Goal: Task Accomplishment & Management: Manage account settings

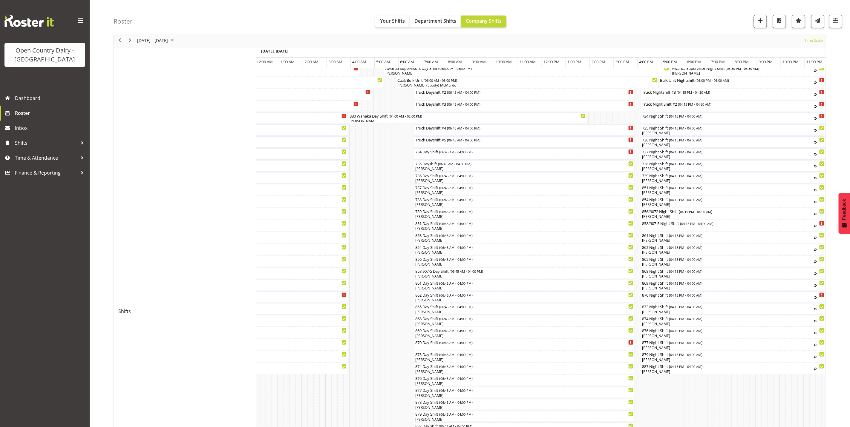
scroll to position [55, 0]
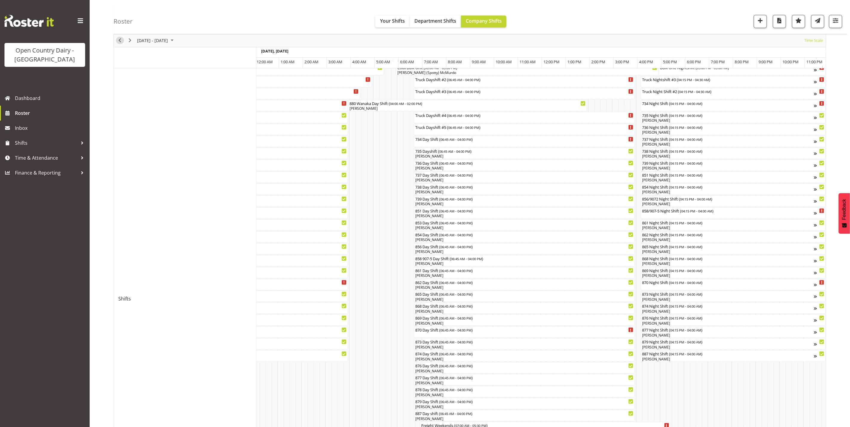
click at [119, 42] on span "Previous" at bounding box center [119, 40] width 7 height 7
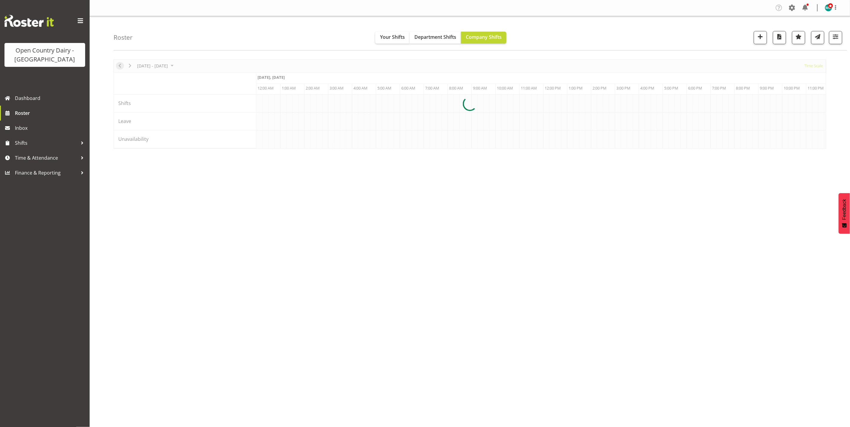
scroll to position [0, 1720]
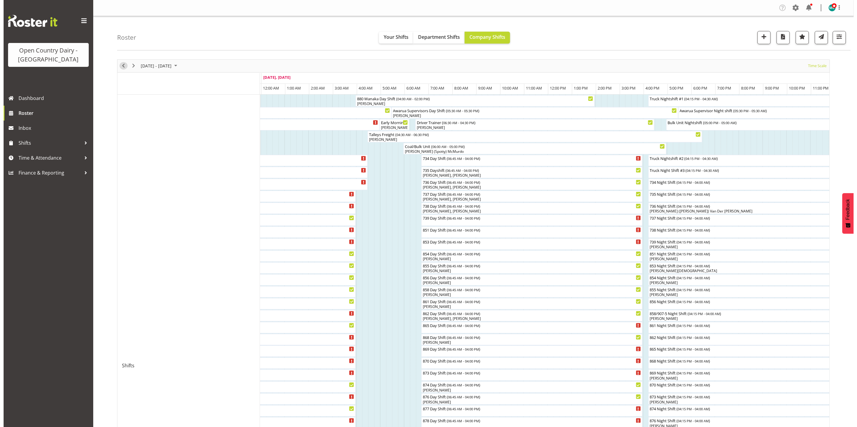
scroll to position [258, 0]
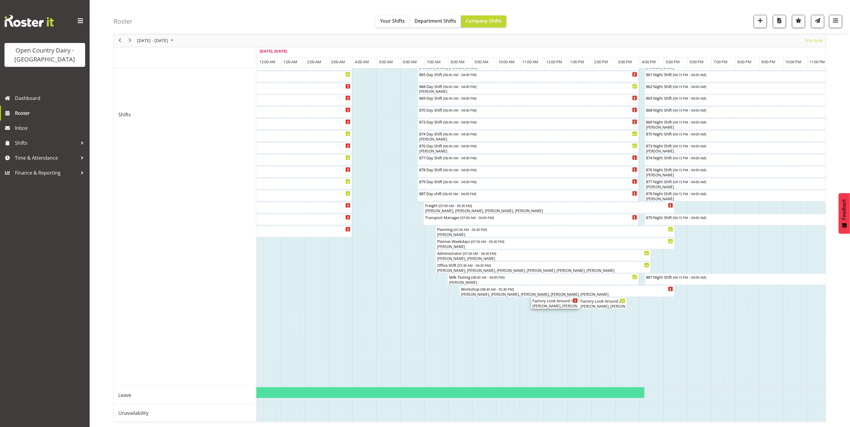
click at [558, 304] on div "Reece Calvert, Tracy Inder, Andy Van Brecht, Christopher Sutherland" at bounding box center [554, 306] width 45 height 5
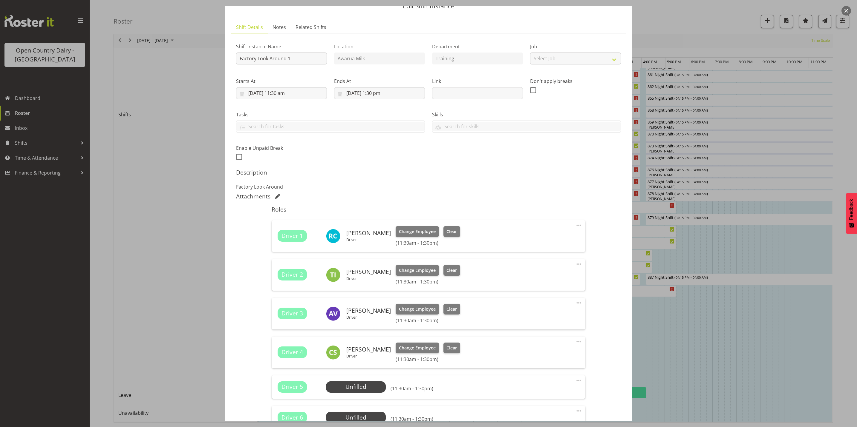
scroll to position [0, 0]
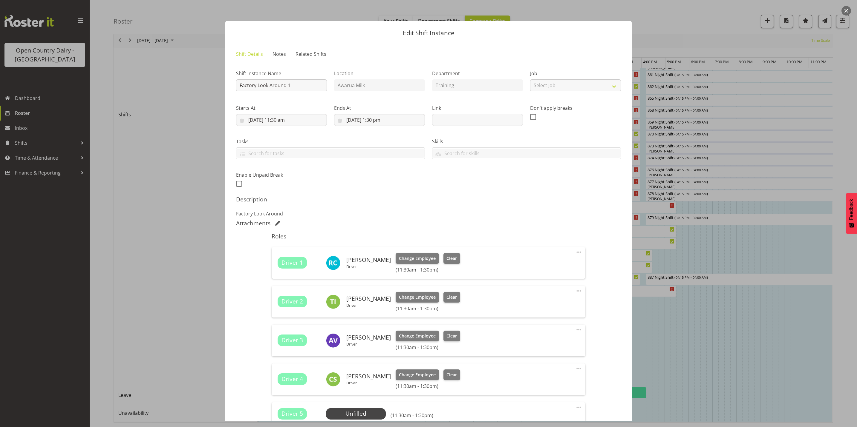
click at [847, 10] on button "button" at bounding box center [846, 11] width 10 height 10
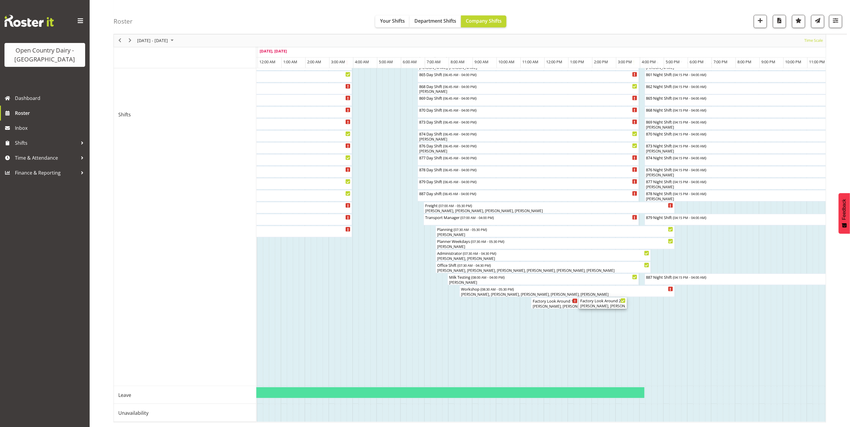
click at [598, 304] on div "Christiaan Botha, Vinkie Botha, Kevin Stuck, Vishal Vadadoriya" at bounding box center [602, 306] width 45 height 5
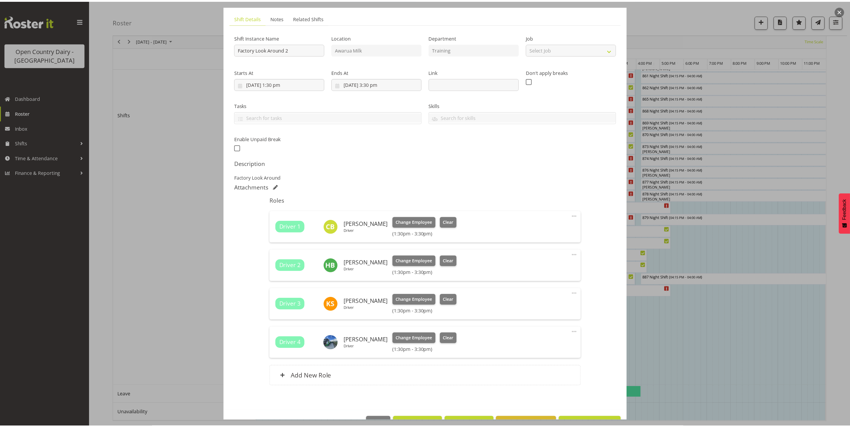
scroll to position [55, 0]
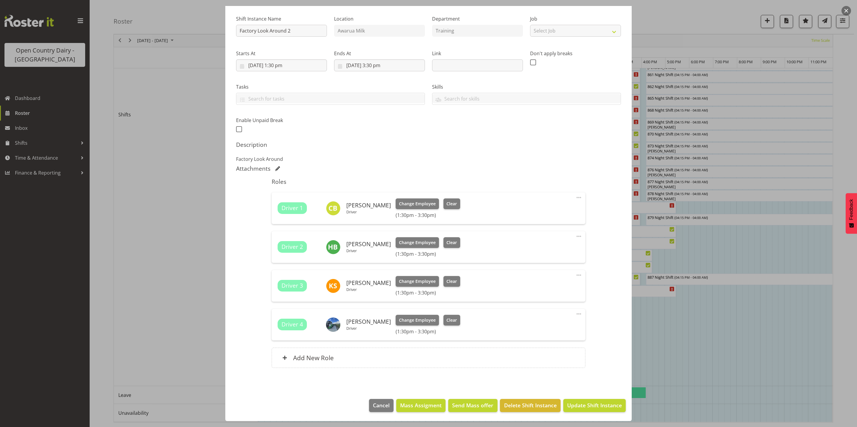
click at [848, 12] on button "button" at bounding box center [846, 11] width 10 height 10
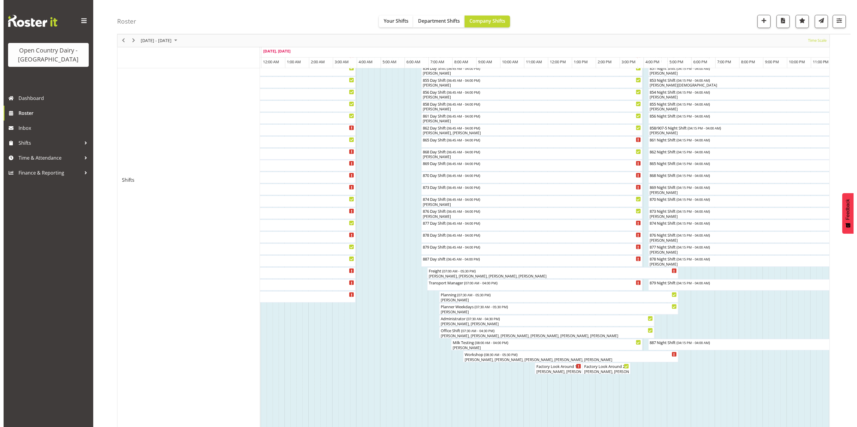
scroll to position [168, 0]
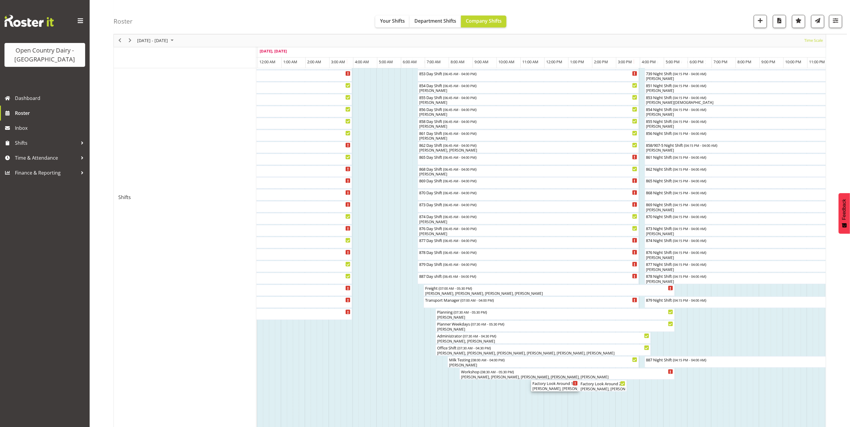
click at [547, 388] on div "Reece Calvert, Tracy Inder, Andy Van Brecht, Christopher Sutherland" at bounding box center [554, 388] width 45 height 5
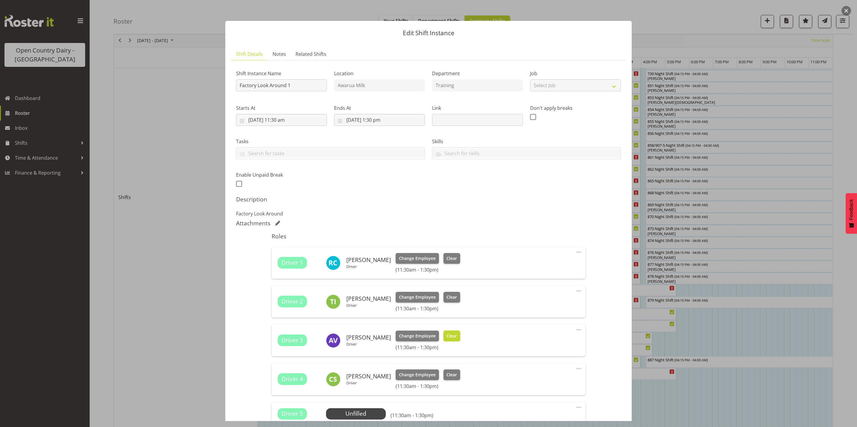
click at [447, 334] on span "Clear" at bounding box center [451, 336] width 10 height 7
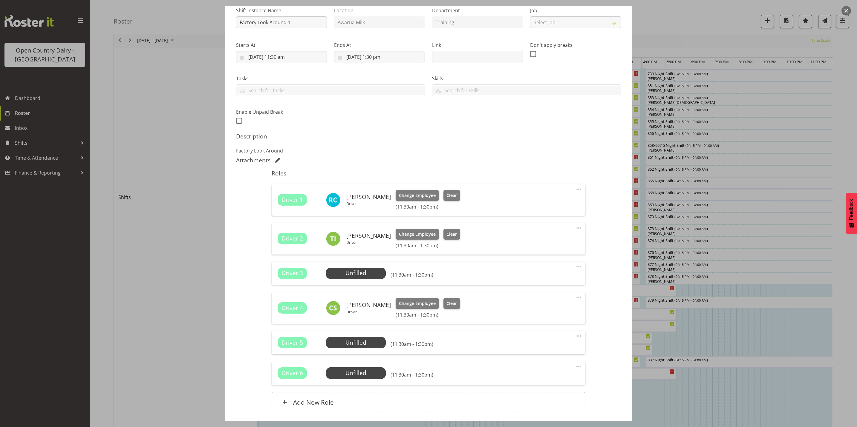
scroll to position [108, 0]
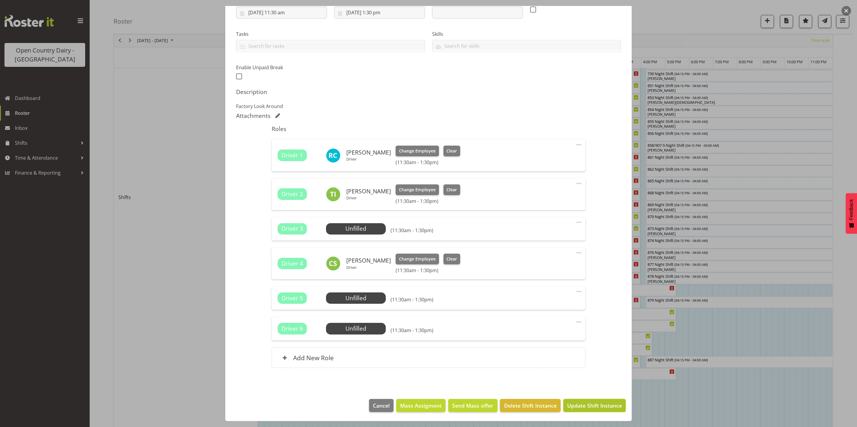
click at [587, 403] on span "Update Shift Instance" at bounding box center [594, 406] width 55 height 8
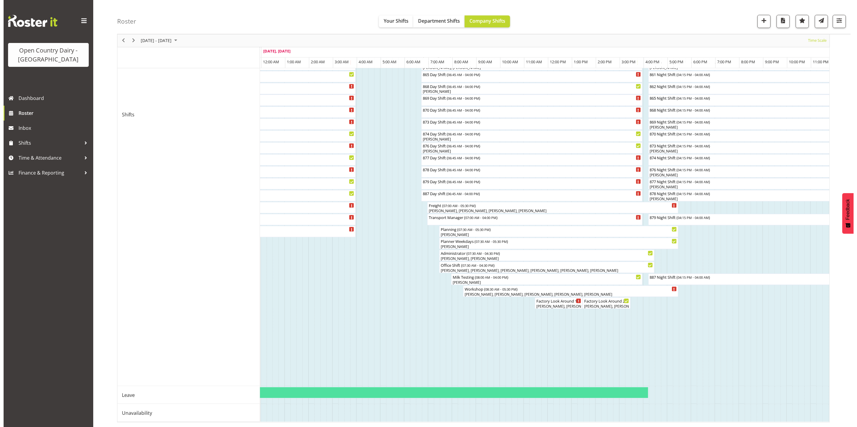
scroll to position [258, 0]
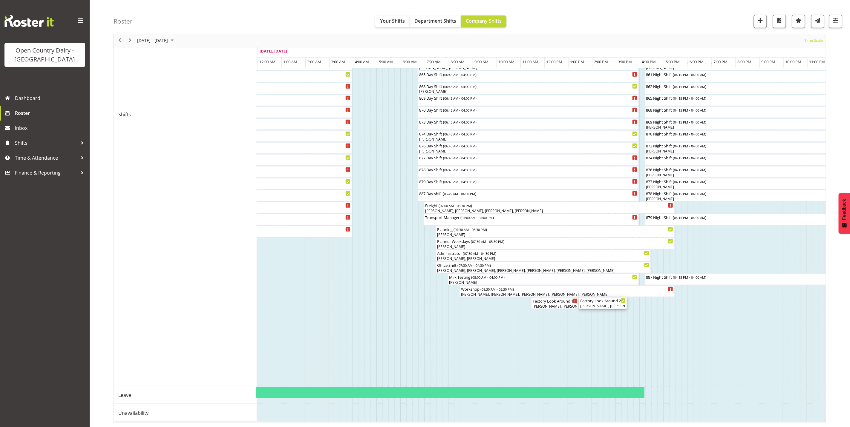
click at [612, 304] on div "Christiaan Botha, Vinkie Botha, Kevin Stuck, Vishal Vadadoriya" at bounding box center [602, 306] width 45 height 5
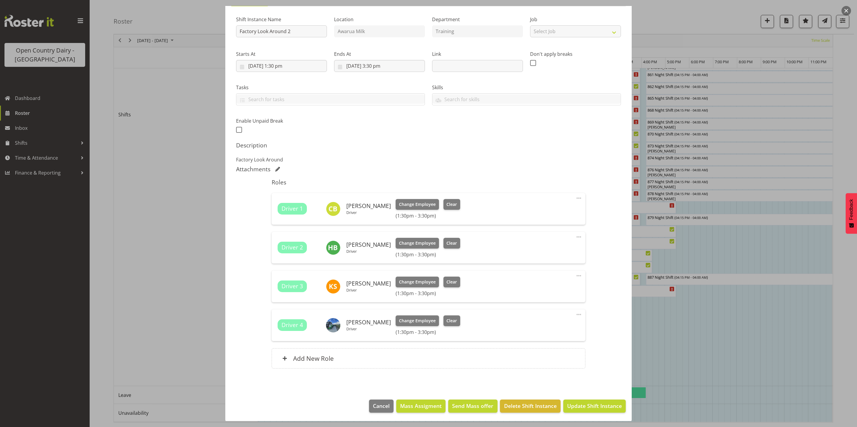
scroll to position [55, 0]
click at [728, 303] on div at bounding box center [428, 213] width 857 height 427
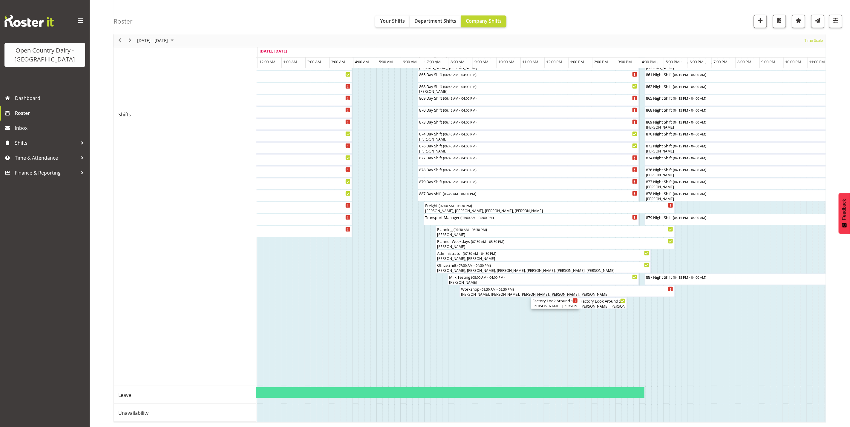
click at [559, 304] on div "Reece Calvert, Tracy Inder, Christopher Sutherland" at bounding box center [554, 306] width 45 height 5
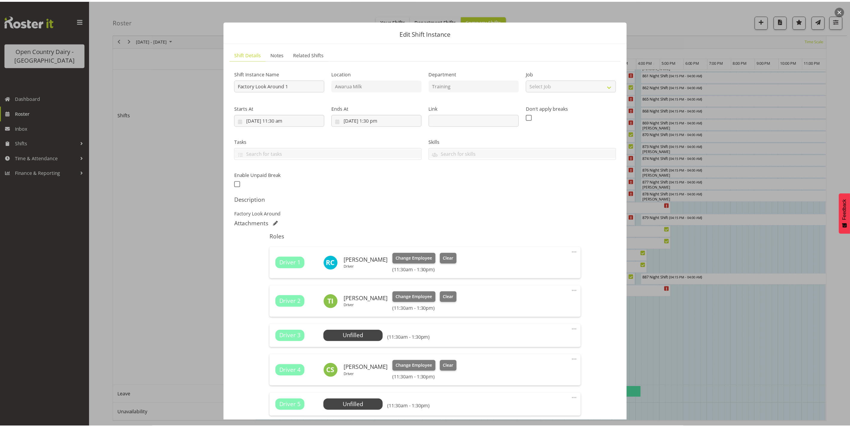
scroll to position [90, 0]
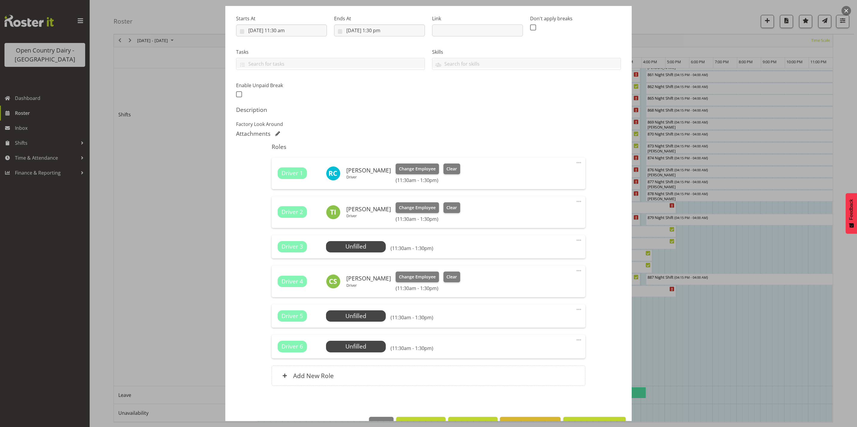
click at [845, 11] on button "button" at bounding box center [846, 11] width 10 height 10
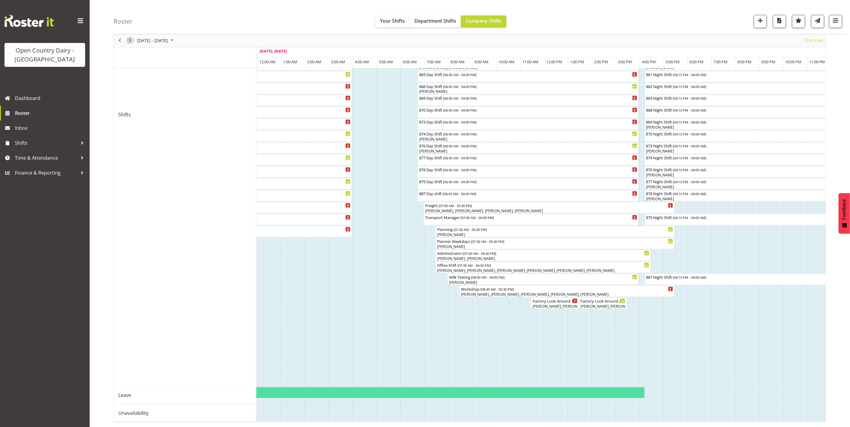
click at [130, 41] on span "Next" at bounding box center [129, 40] width 7 height 7
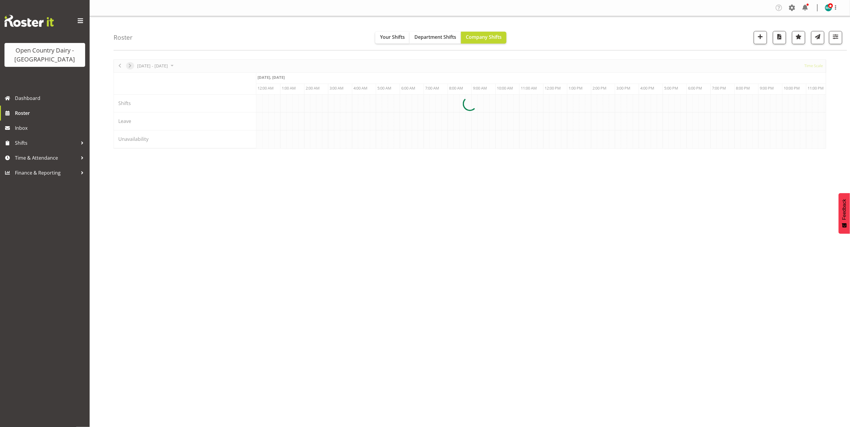
scroll to position [0, 0]
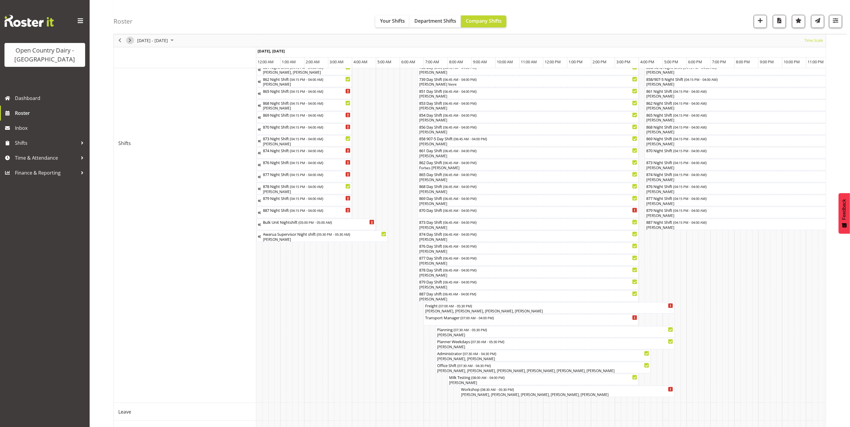
scroll to position [224, 0]
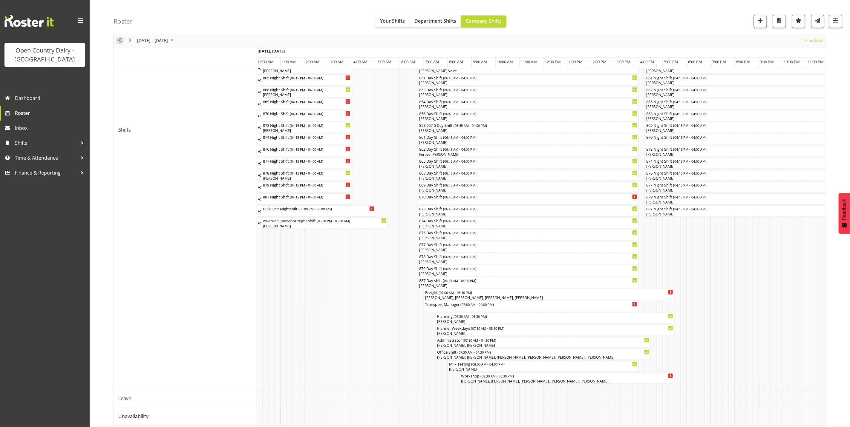
click at [120, 41] on span "Previous" at bounding box center [119, 40] width 7 height 7
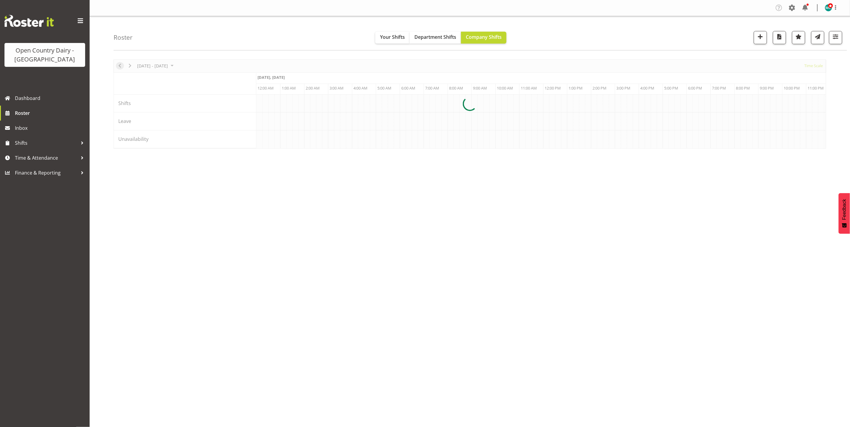
scroll to position [0, 1720]
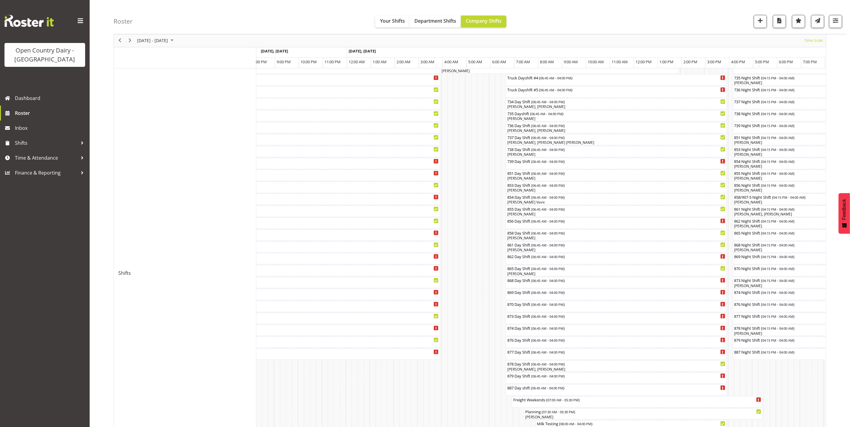
scroll to position [79, 0]
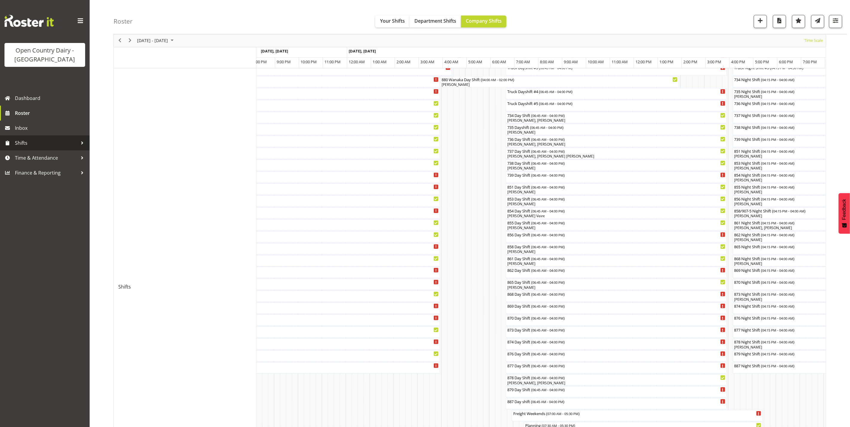
click at [25, 145] on span "Shifts" at bounding box center [46, 143] width 63 height 9
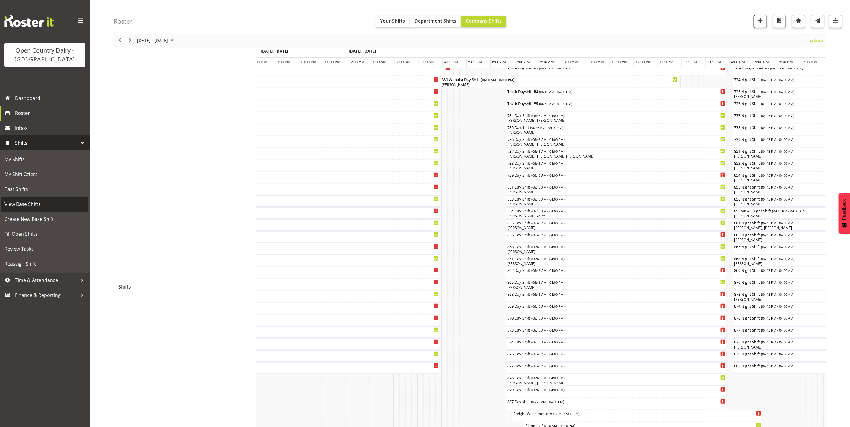
click at [24, 206] on span "View Base Shifts" at bounding box center [44, 204] width 81 height 9
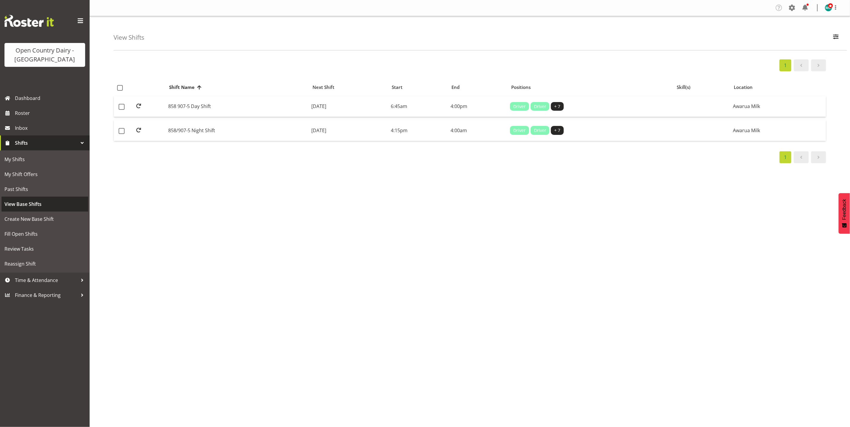
click at [25, 208] on span "View Base Shifts" at bounding box center [44, 204] width 81 height 9
click at [838, 39] on span "button" at bounding box center [836, 37] width 8 height 8
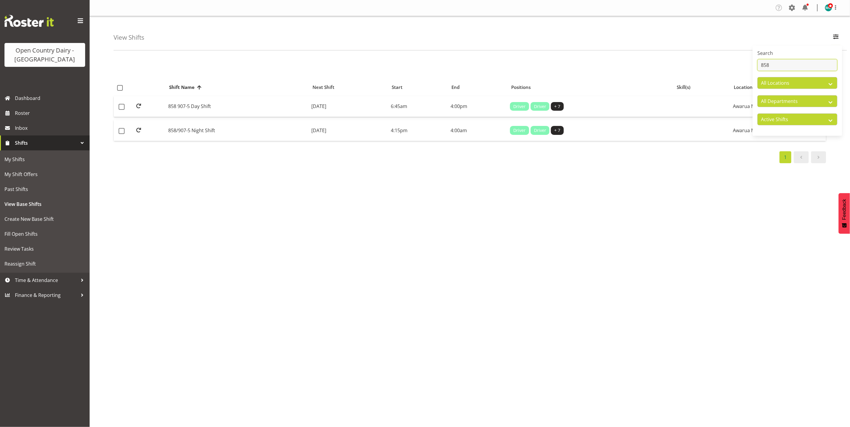
click at [778, 64] on input "858" at bounding box center [797, 65] width 80 height 12
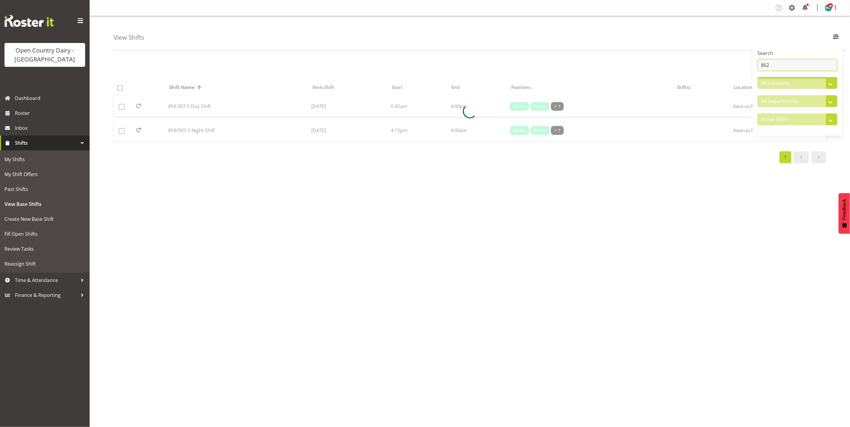
type input "862"
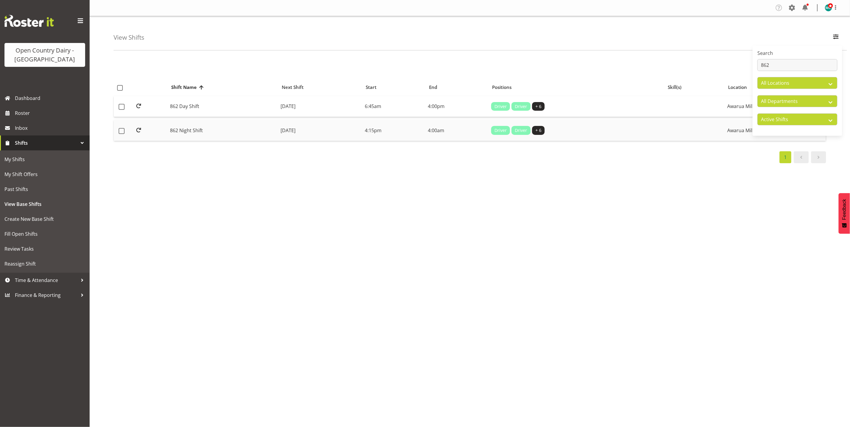
click at [180, 132] on td "862 Night Shift" at bounding box center [223, 130] width 111 height 21
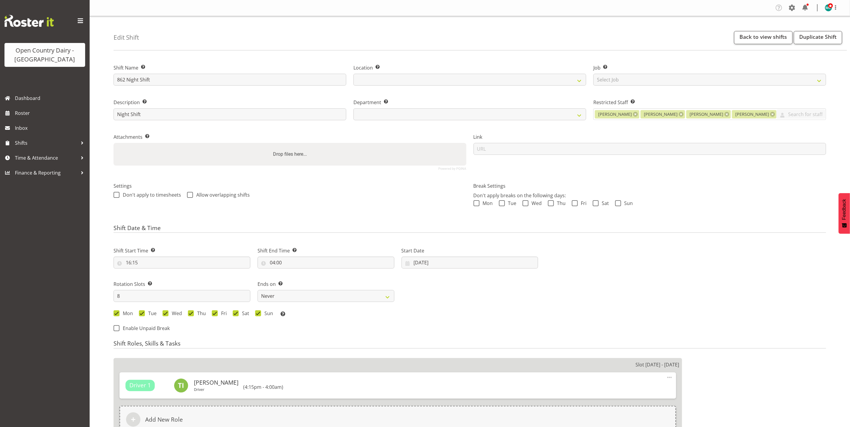
select select
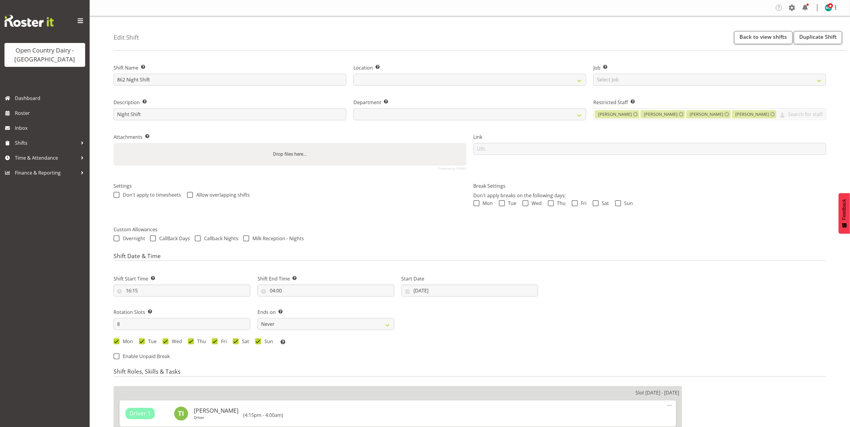
select select
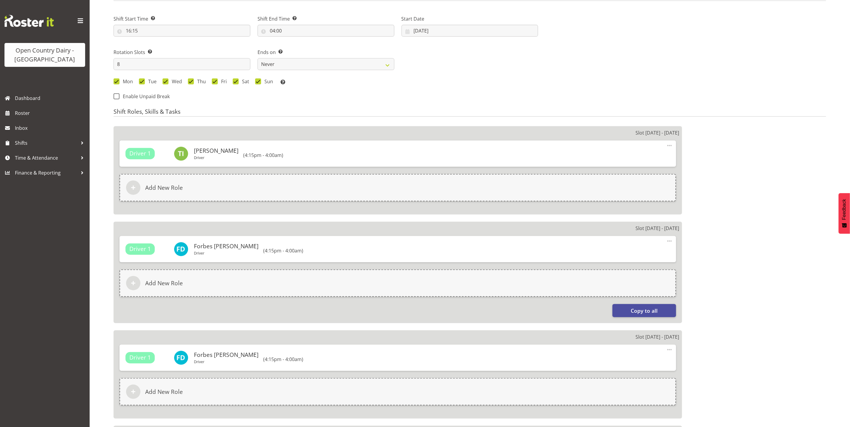
scroll to position [179, 0]
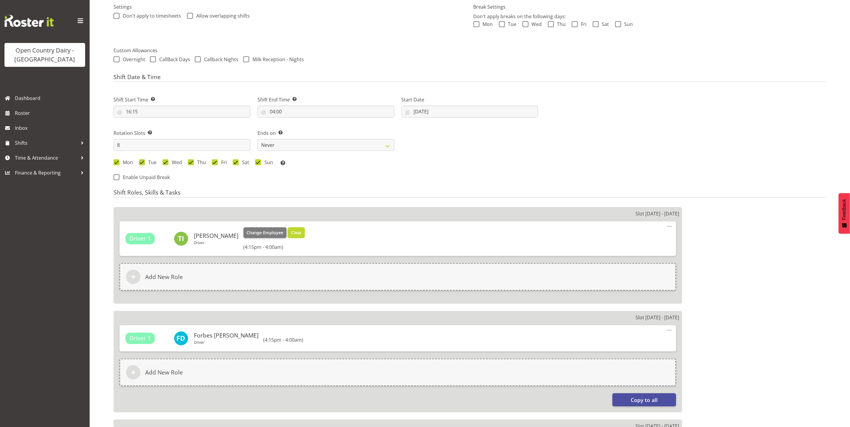
click at [291, 233] on span "Clear" at bounding box center [296, 233] width 10 height 7
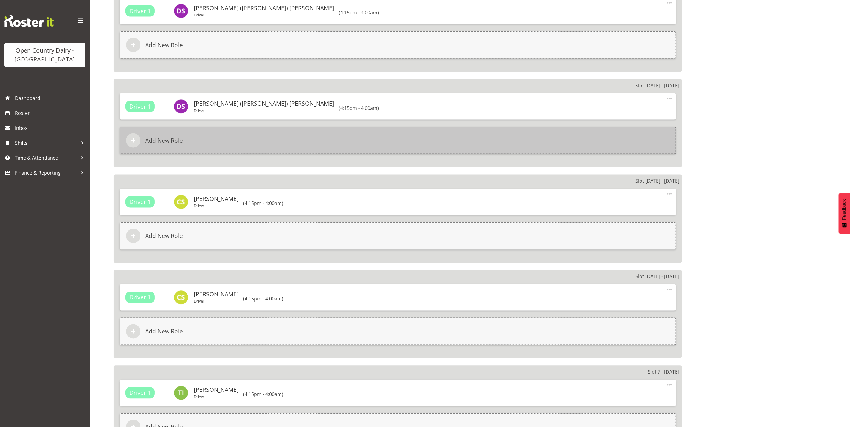
scroll to position [816, 0]
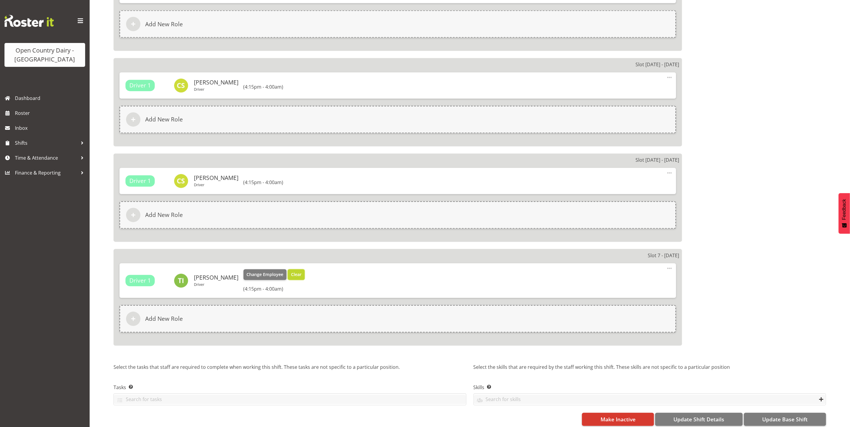
click at [291, 274] on span "Clear" at bounding box center [296, 275] width 10 height 7
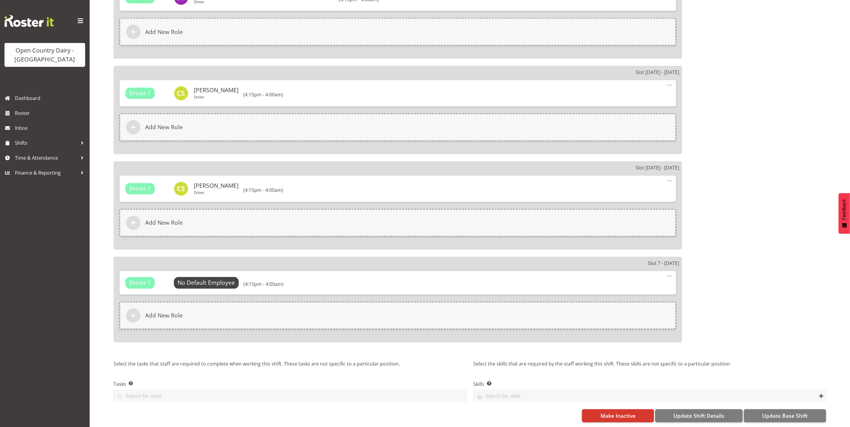
scroll to position [814, 0]
click at [786, 412] on span "Update Base Shift" at bounding box center [784, 416] width 45 height 8
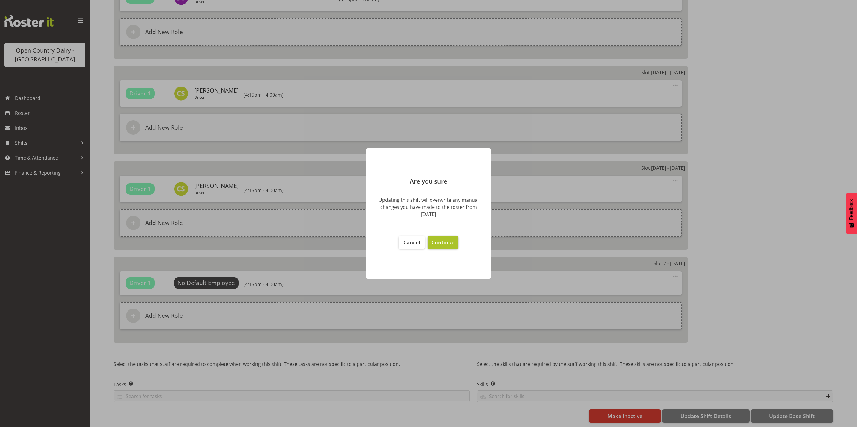
click at [440, 242] on span "Continue" at bounding box center [442, 242] width 23 height 7
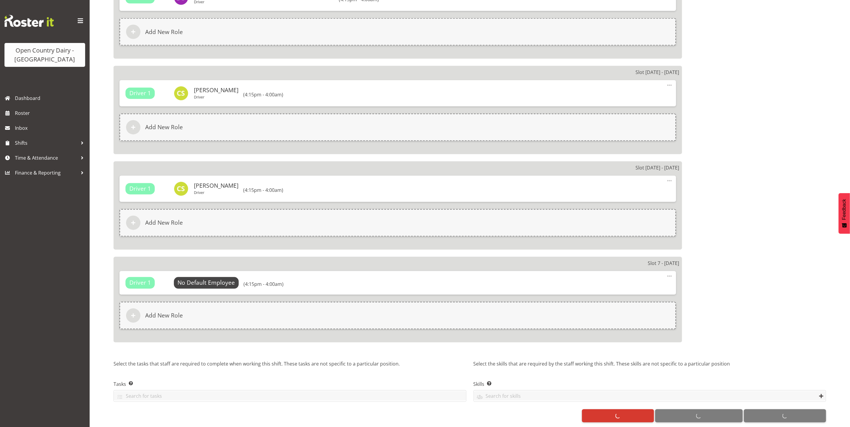
select select
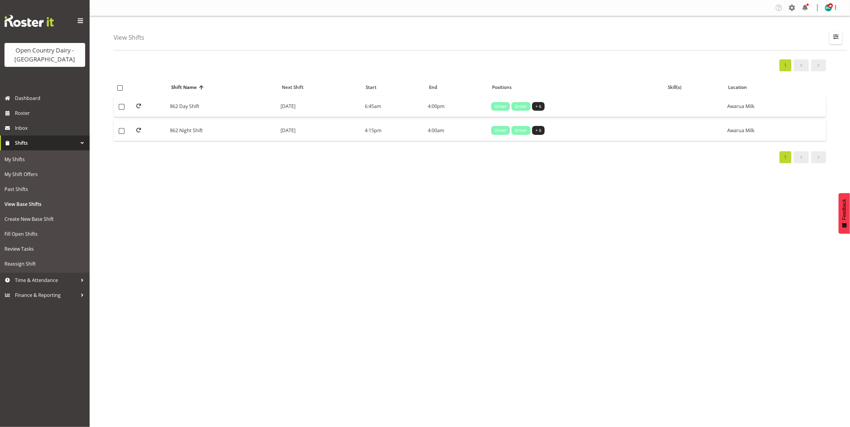
click at [834, 39] on span "button" at bounding box center [836, 37] width 8 height 8
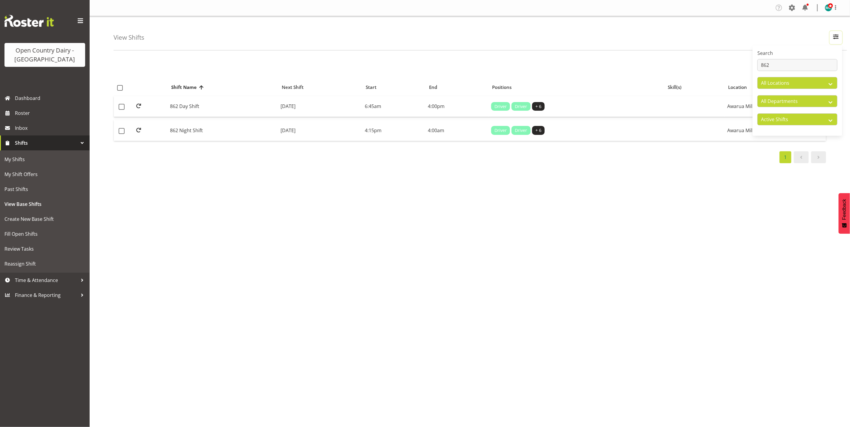
click at [829, 31] on button "button" at bounding box center [835, 37] width 13 height 13
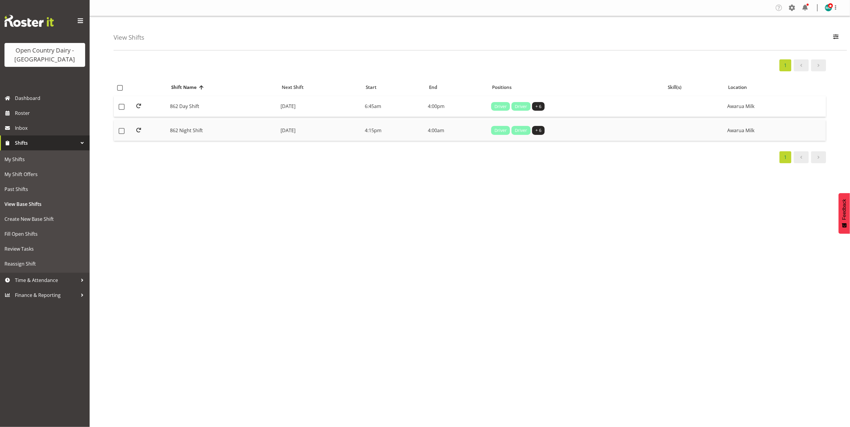
click at [182, 134] on td "862 Night Shift" at bounding box center [223, 130] width 111 height 21
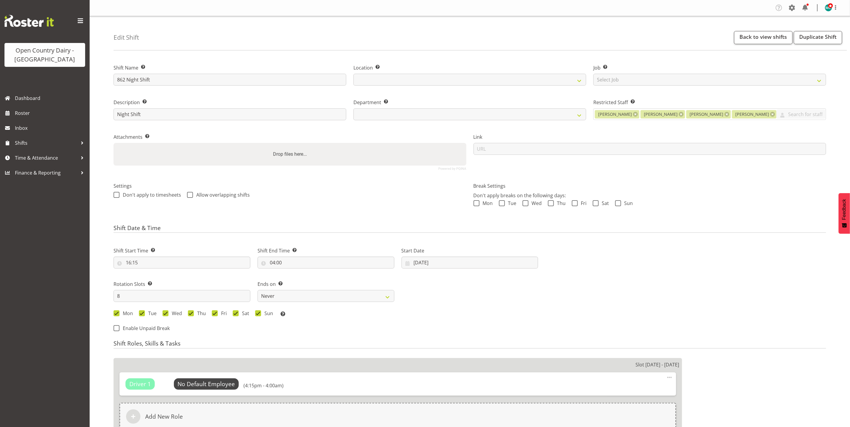
select select
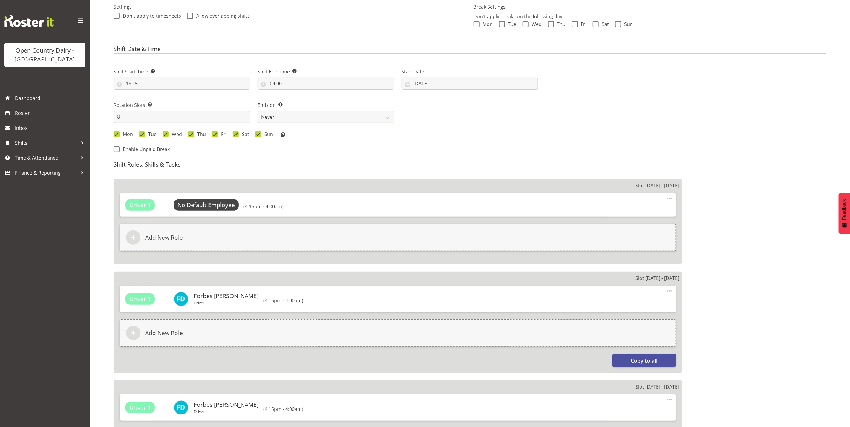
select select
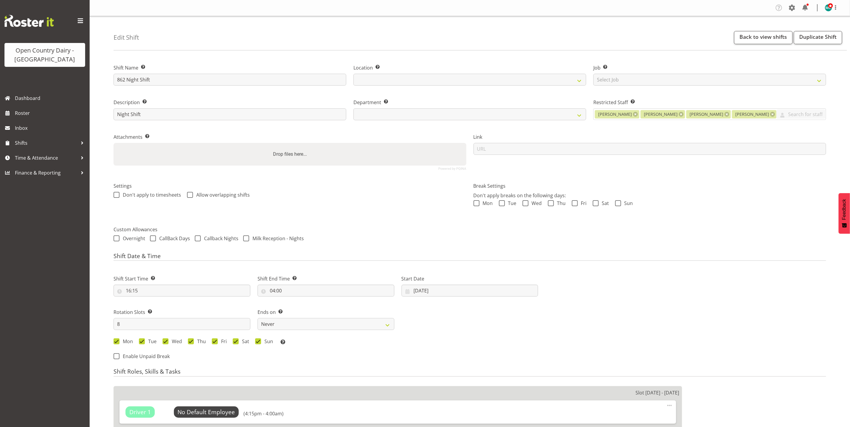
select select "676"
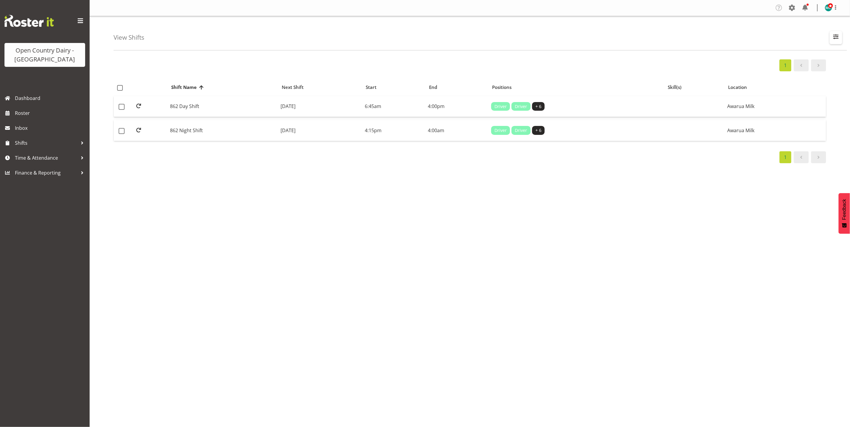
click at [835, 33] on span "button" at bounding box center [836, 37] width 8 height 8
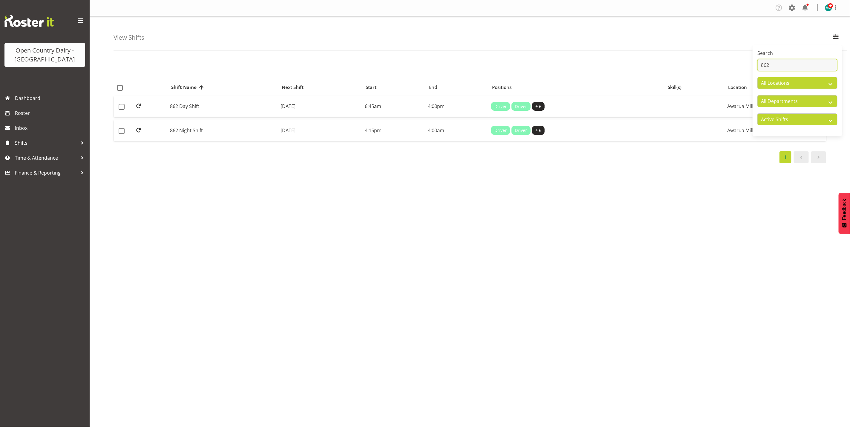
click at [780, 69] on input "862" at bounding box center [797, 65] width 80 height 12
click at [179, 134] on td "862 Night Shift" at bounding box center [223, 130] width 111 height 21
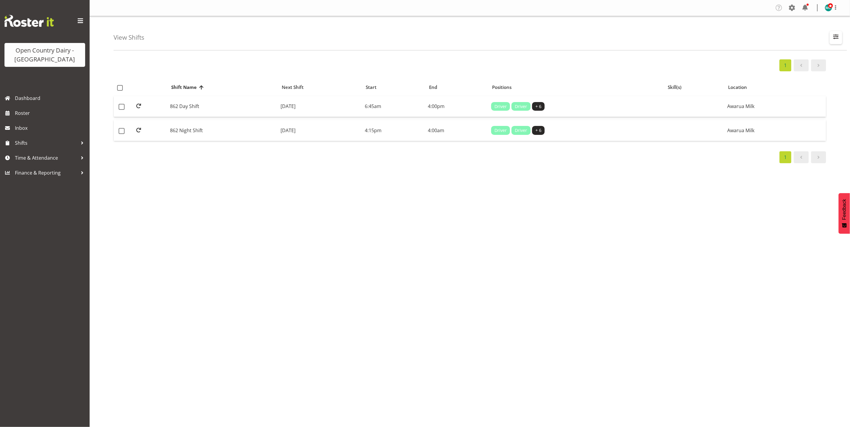
click at [830, 36] on button "button" at bounding box center [835, 37] width 13 height 13
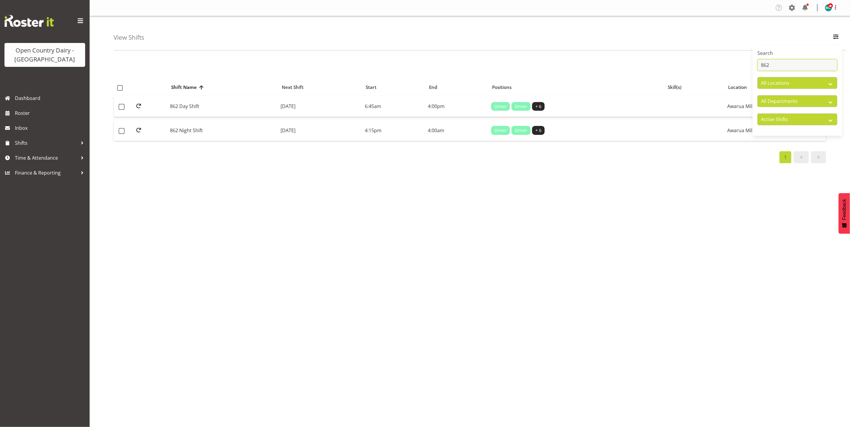
click at [795, 61] on input "862" at bounding box center [797, 65] width 80 height 12
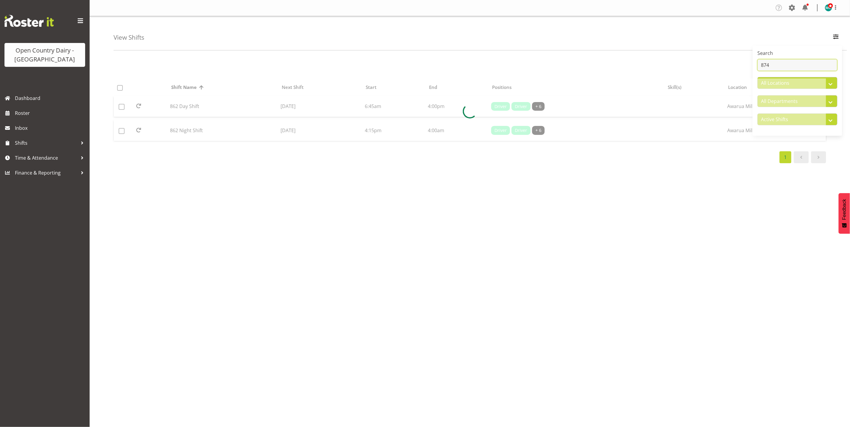
type input "874"
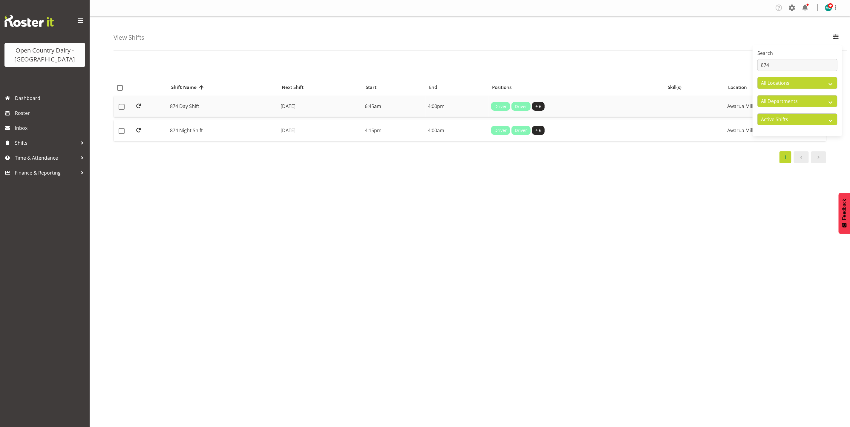
click at [192, 104] on td "874 Day Shift" at bounding box center [223, 106] width 111 height 21
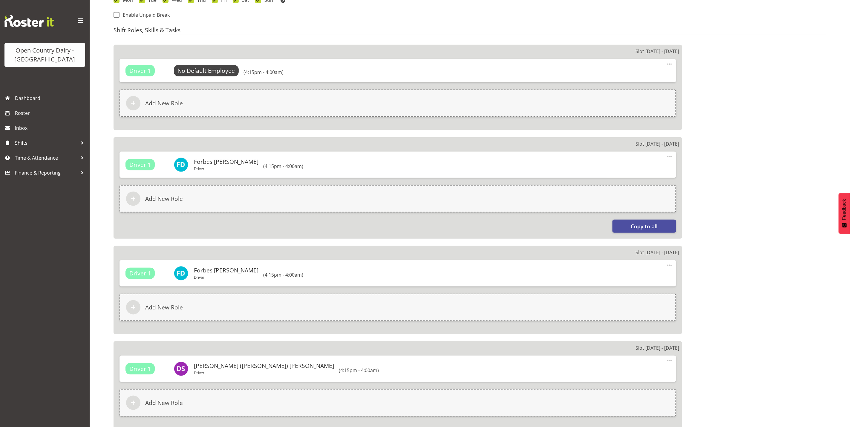
select select
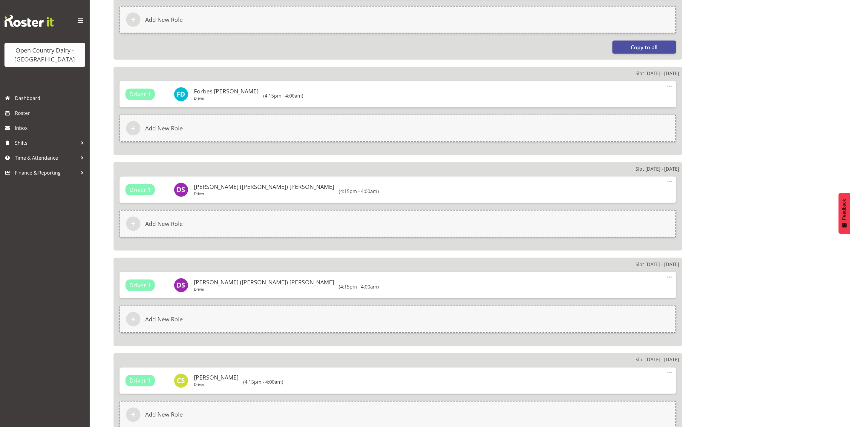
select select
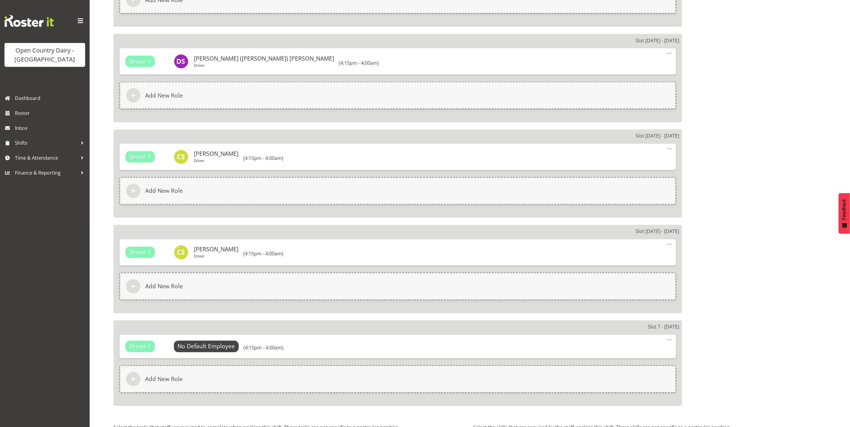
select select
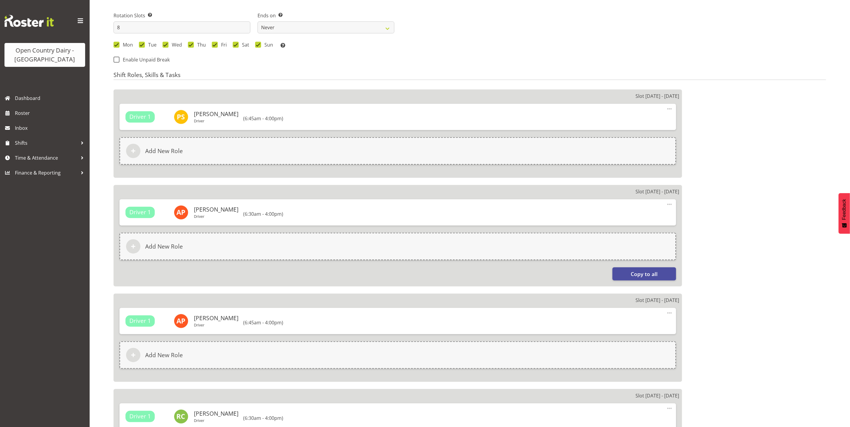
select select
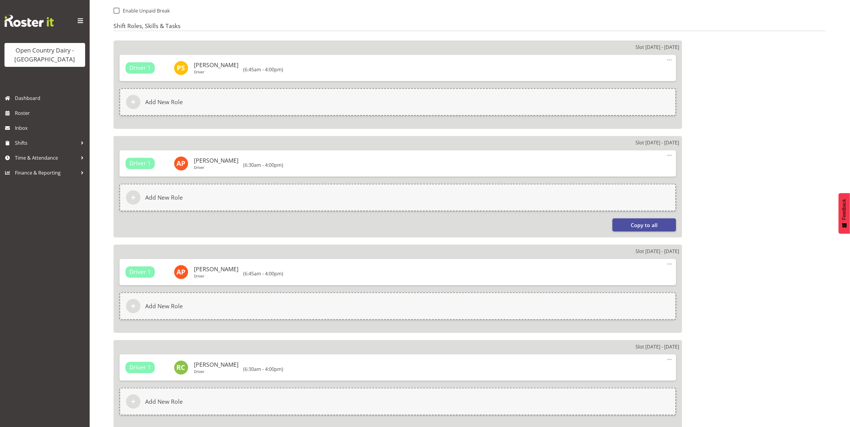
select select
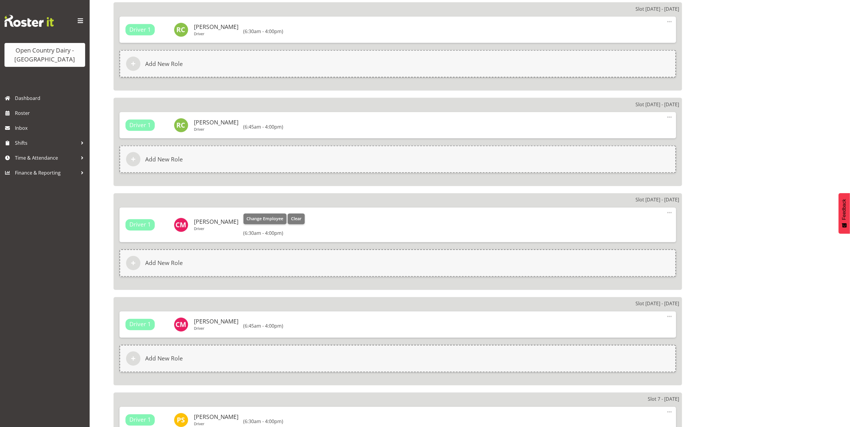
scroll to position [655, 0]
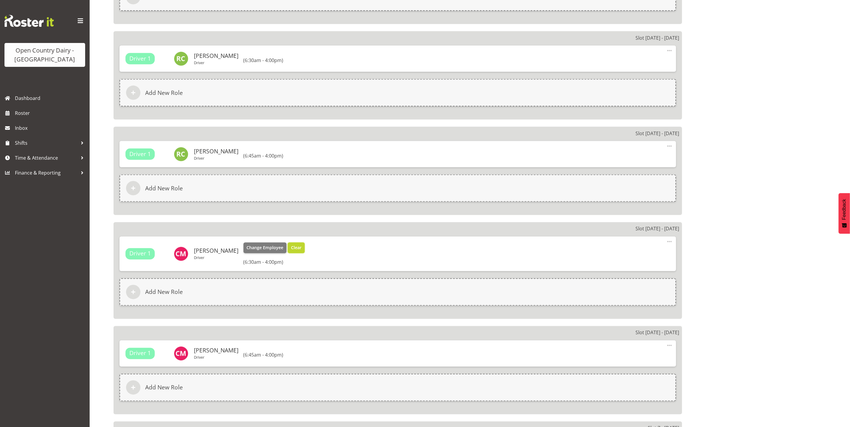
click at [301, 247] on span "Clear" at bounding box center [296, 248] width 10 height 7
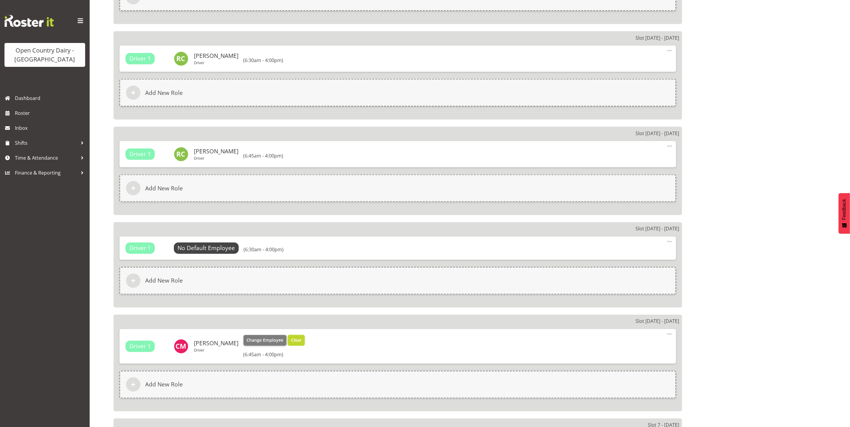
click at [301, 338] on span "Clear" at bounding box center [296, 340] width 10 height 7
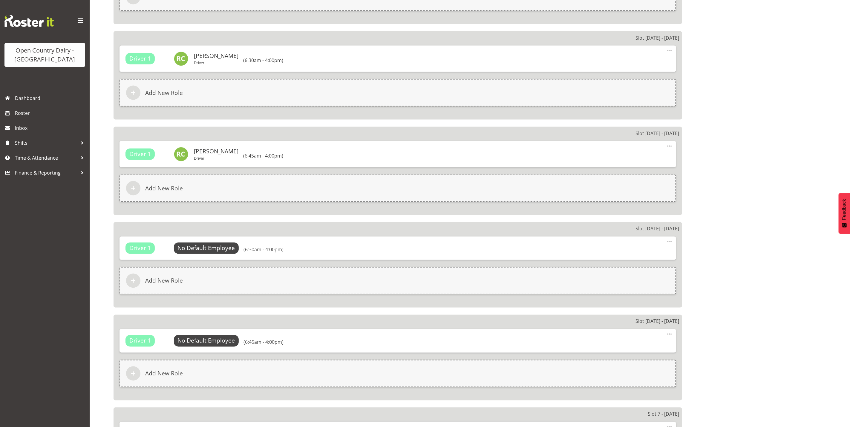
scroll to position [814, 0]
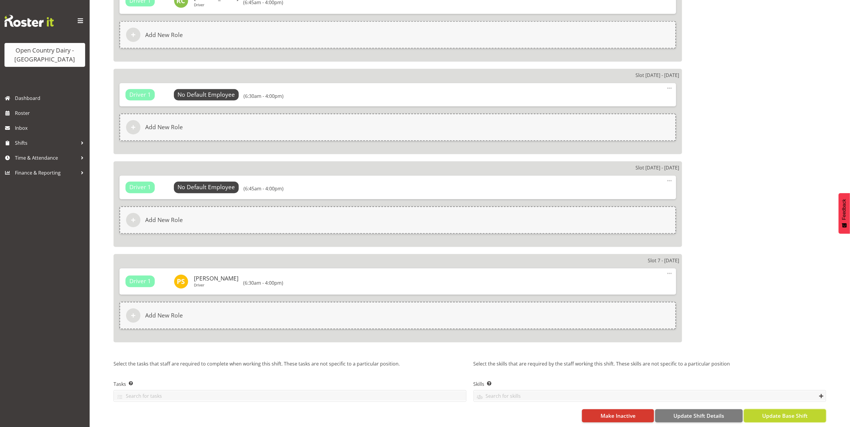
click at [776, 412] on span "Update Base Shift" at bounding box center [784, 416] width 45 height 8
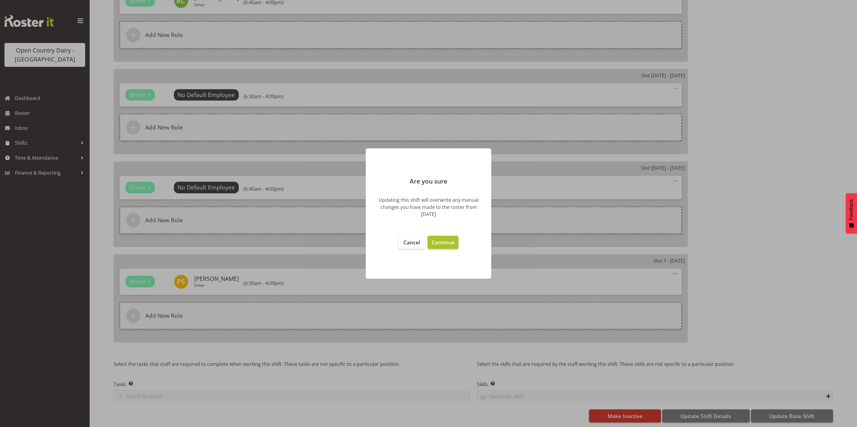
select select "687"
click at [441, 242] on span "Continue" at bounding box center [442, 242] width 23 height 7
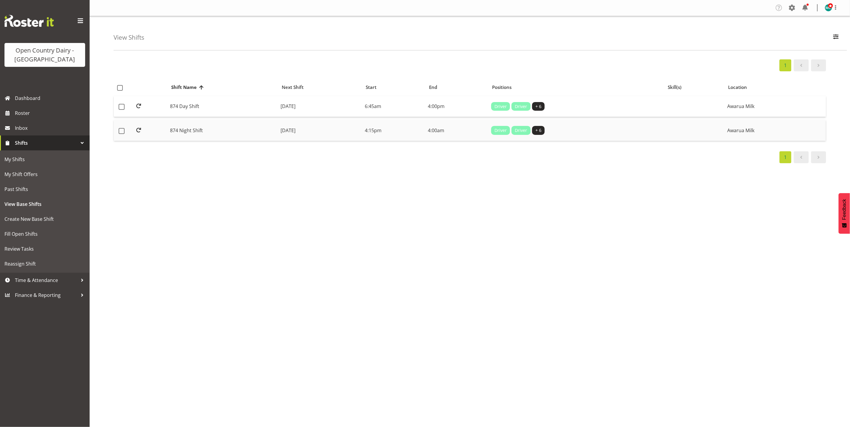
click at [175, 125] on td "874 Night Shift" at bounding box center [223, 130] width 111 height 21
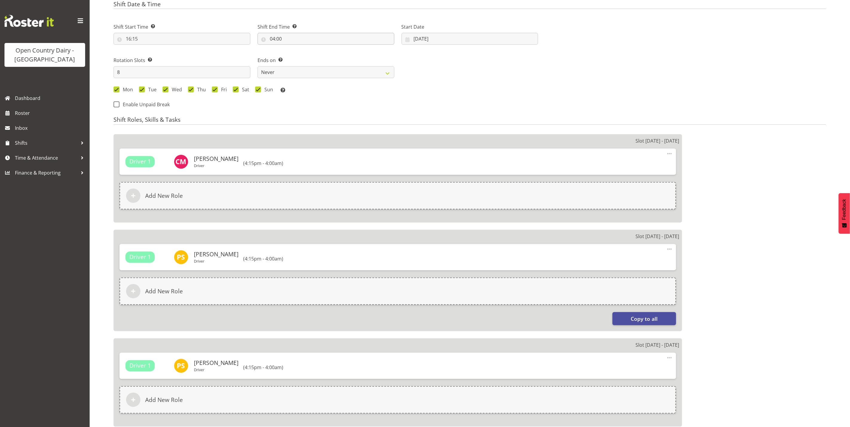
select select
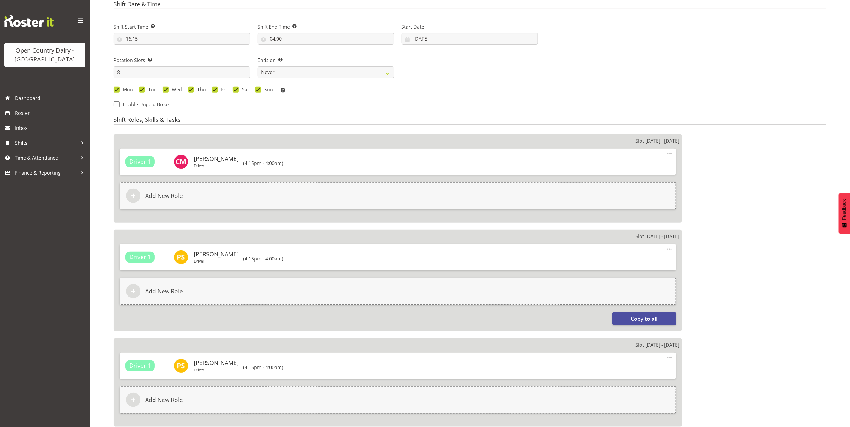
scroll to position [252, 0]
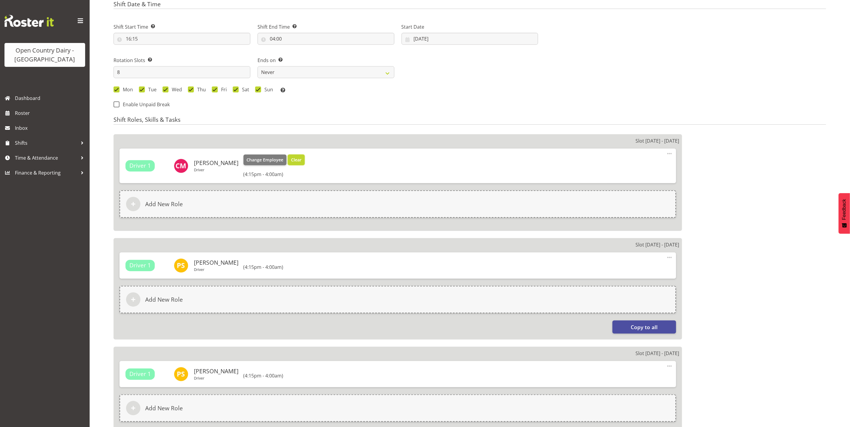
click at [301, 160] on span "Clear" at bounding box center [296, 160] width 10 height 7
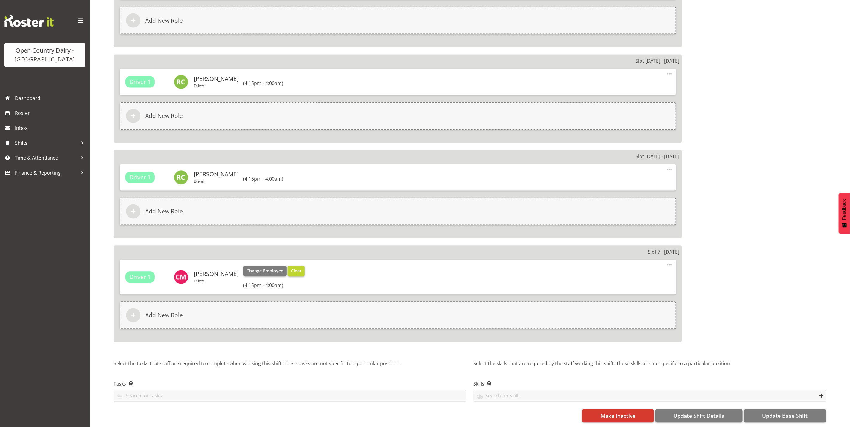
scroll to position [825, 0]
click at [301, 268] on span "Clear" at bounding box center [296, 271] width 10 height 7
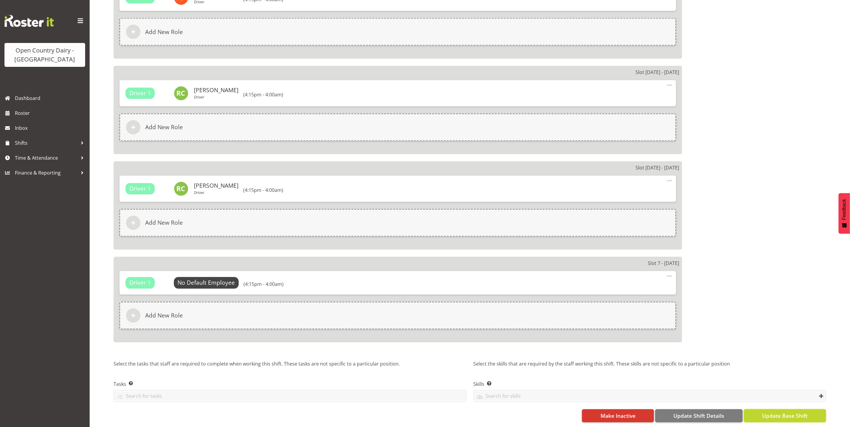
click at [791, 413] on span "Update Base Shift" at bounding box center [784, 416] width 45 height 8
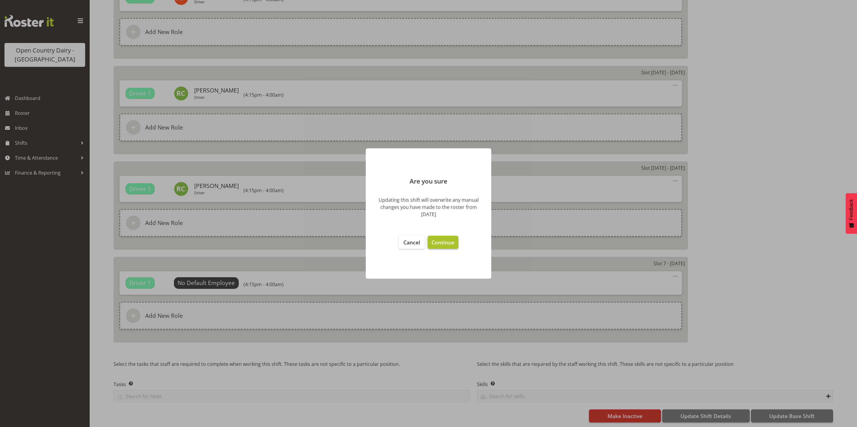
click at [444, 242] on span "Continue" at bounding box center [442, 242] width 23 height 7
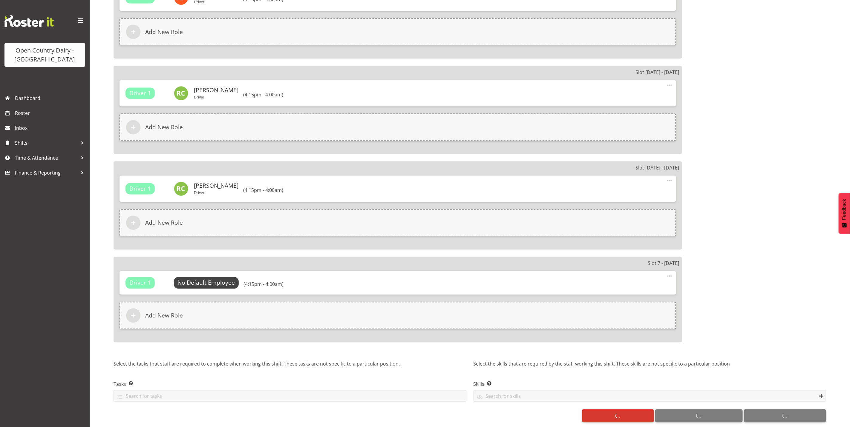
select select
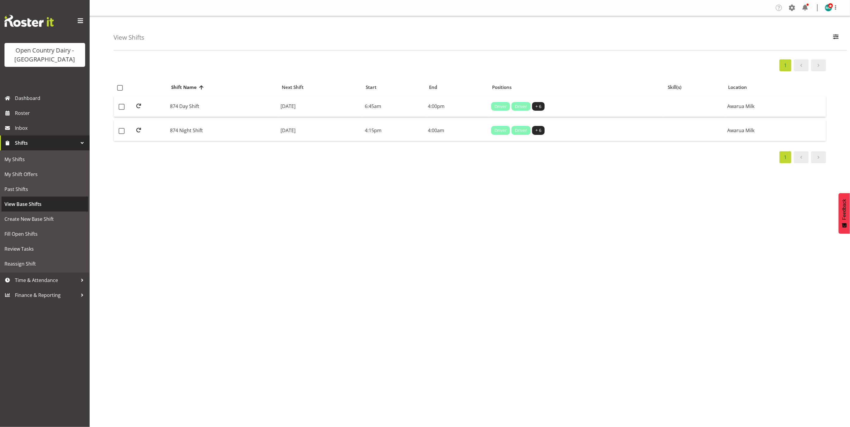
click at [31, 206] on span "View Base Shifts" at bounding box center [44, 204] width 81 height 9
click at [837, 33] on span "button" at bounding box center [836, 37] width 8 height 8
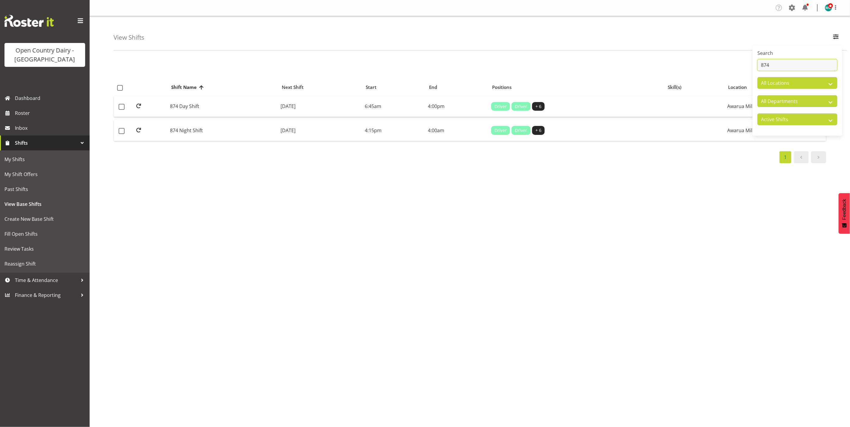
click at [797, 61] on input "874" at bounding box center [797, 65] width 80 height 12
type input "8"
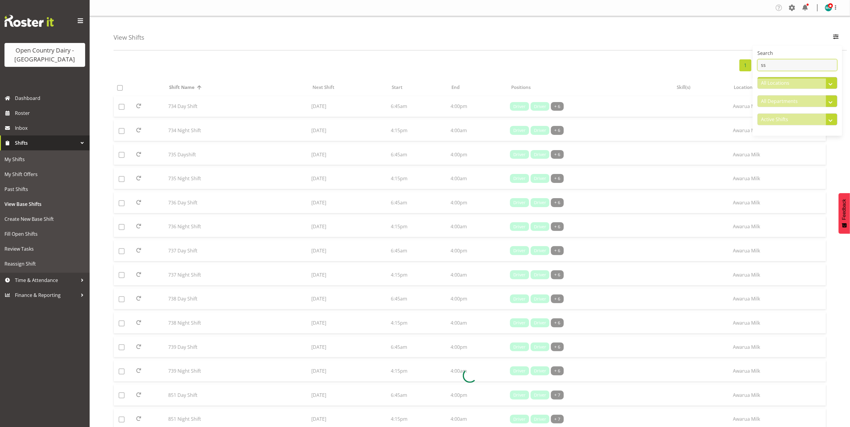
type input "s"
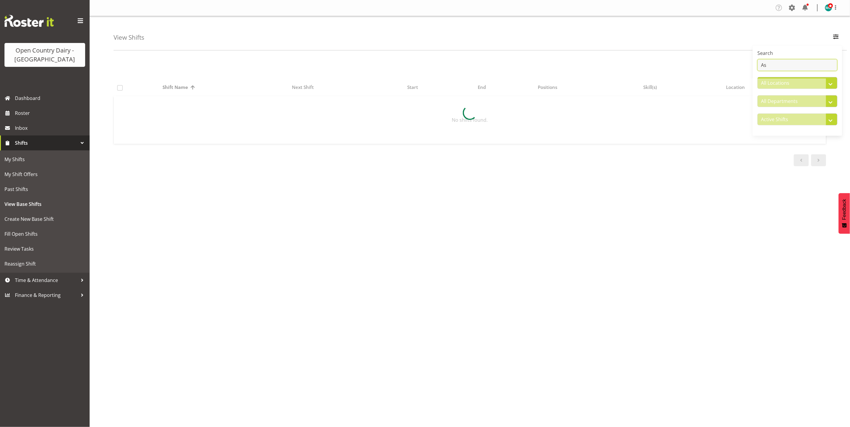
type input "A"
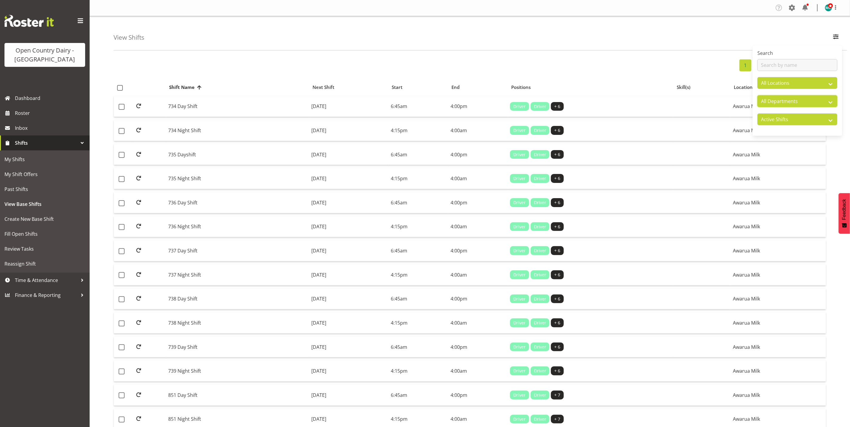
click at [814, 101] on select "All Departments" at bounding box center [797, 101] width 80 height 12
click at [689, 37] on div "View Shifts Search All Locations Awarua Milk Awarua Office Freight Horotiu offi…" at bounding box center [479, 33] width 733 height 34
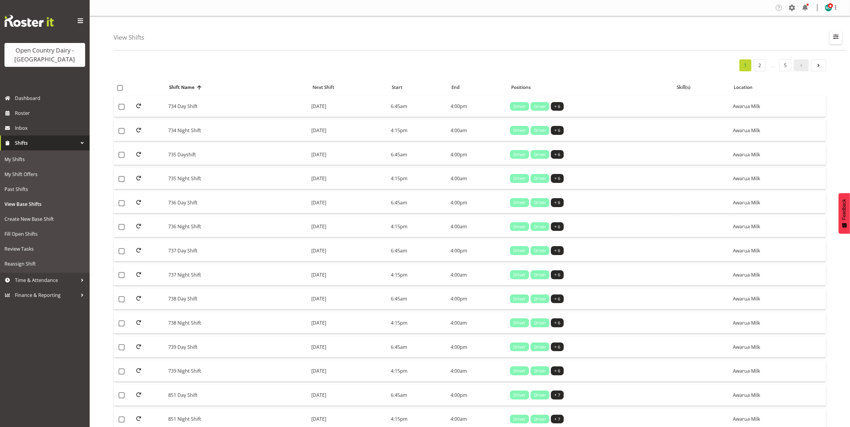
click at [836, 34] on span "button" at bounding box center [836, 37] width 8 height 8
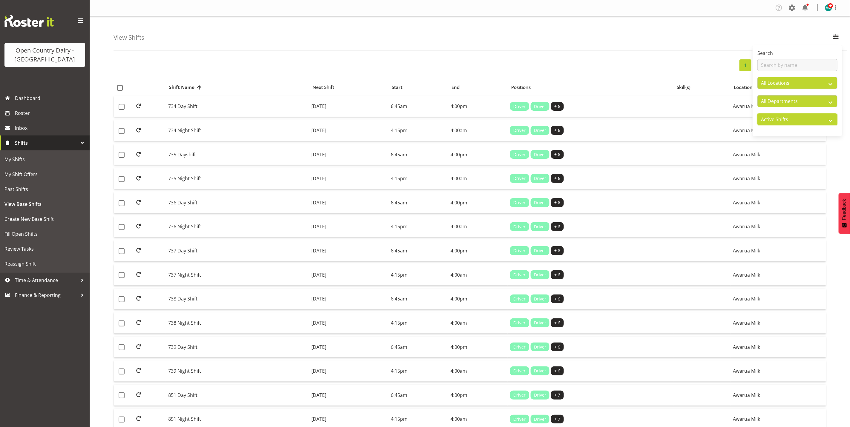
click at [799, 119] on select "Active Shifts Inactive Shifts" at bounding box center [797, 119] width 80 height 12
click at [788, 85] on select "All Locations Awarua Milk Awarua Office Freight Horotiu office Waharoa Office W…" at bounding box center [797, 83] width 80 height 12
drag, startPoint x: 704, startPoint y: 59, endPoint x: 756, endPoint y: 65, distance: 52.3
click at [704, 59] on div "1 2 … 5 Shift Name Location Shift Name Next Shift Start End Positions Skill(s) …" at bounding box center [481, 377] width 736 height 644
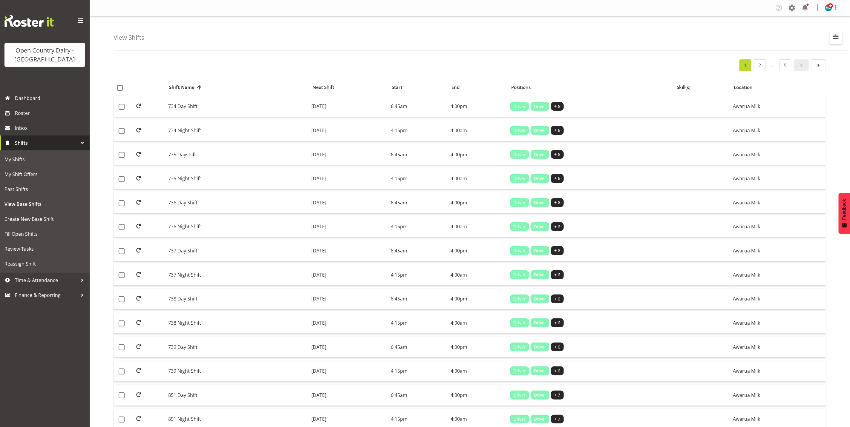
click at [836, 34] on span "button" at bounding box center [836, 37] width 8 height 8
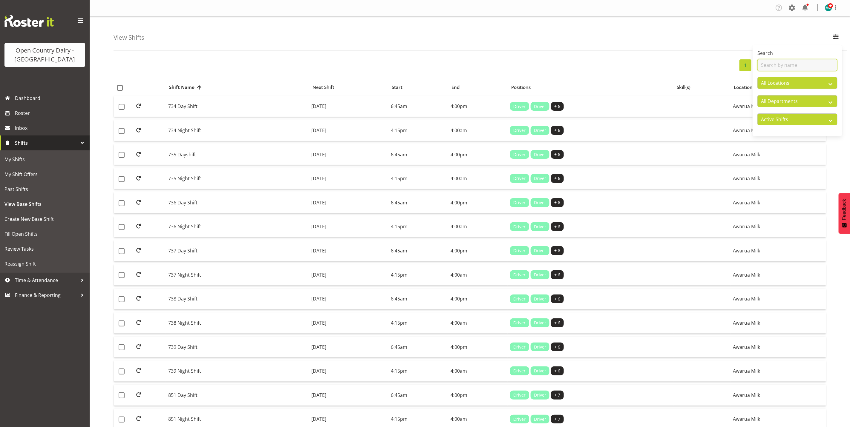
click at [797, 63] on input "text" at bounding box center [797, 65] width 80 height 12
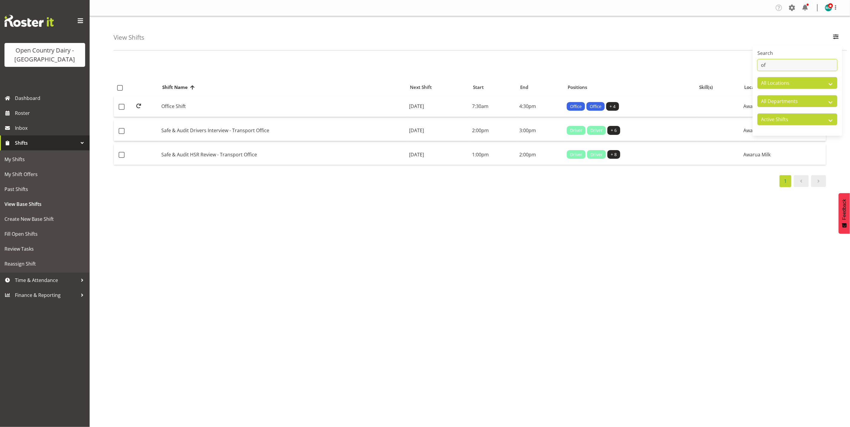
type input "o"
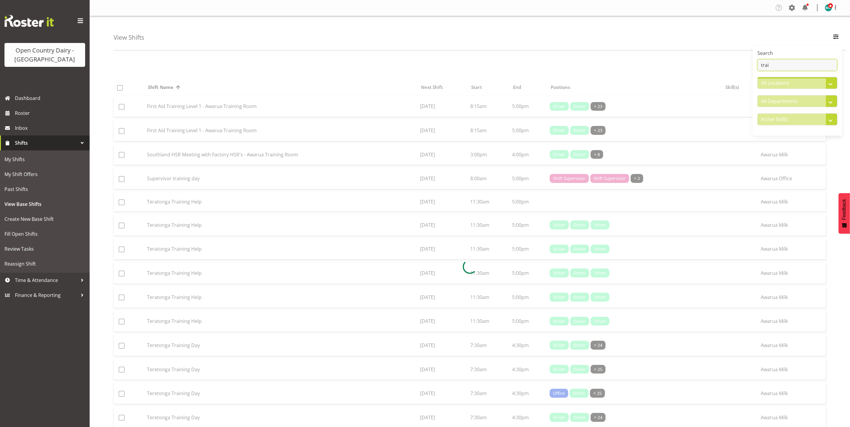
type input "train"
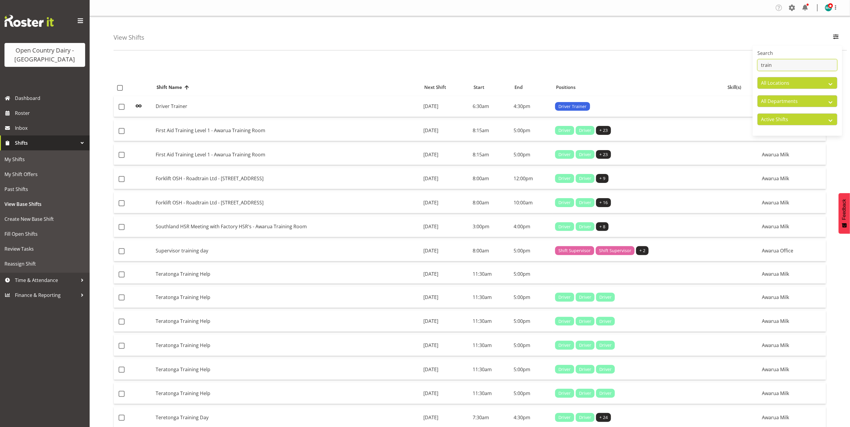
drag, startPoint x: 779, startPoint y: 68, endPoint x: 747, endPoint y: 70, distance: 31.4
click at [747, 70] on div "View Shifts Search train All Locations Awarua Milk Awarua Office Freight Horoti…" at bounding box center [470, 296] width 760 height 561
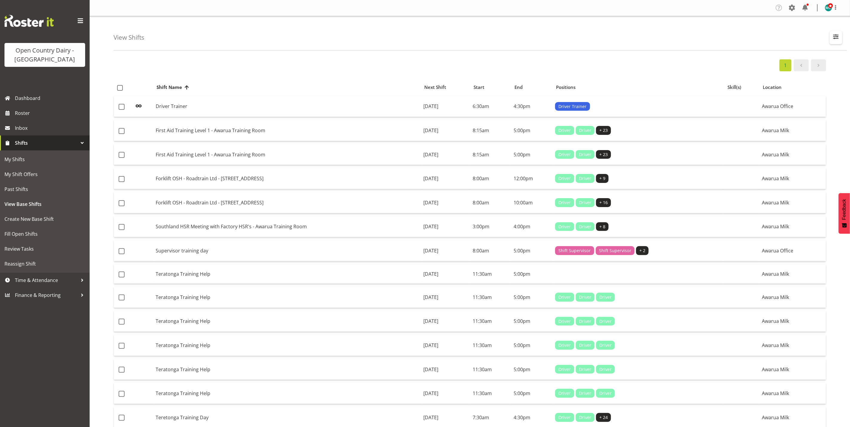
click at [835, 37] on span "button" at bounding box center [836, 37] width 8 height 8
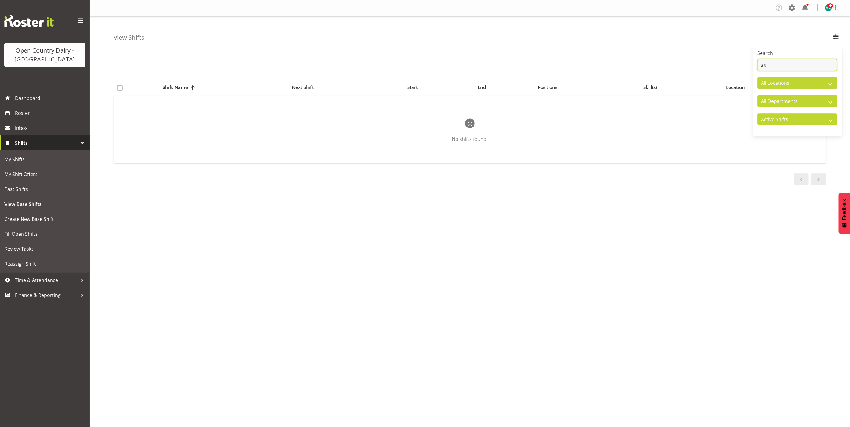
type input "a"
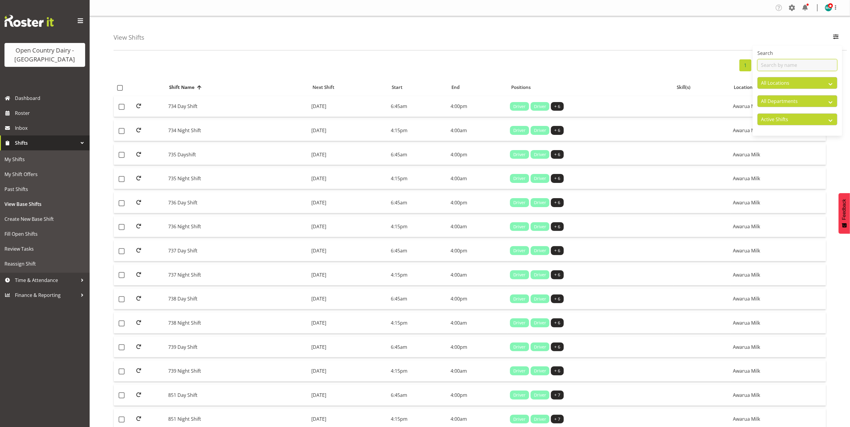
click at [770, 64] on input "text" at bounding box center [797, 65] width 80 height 12
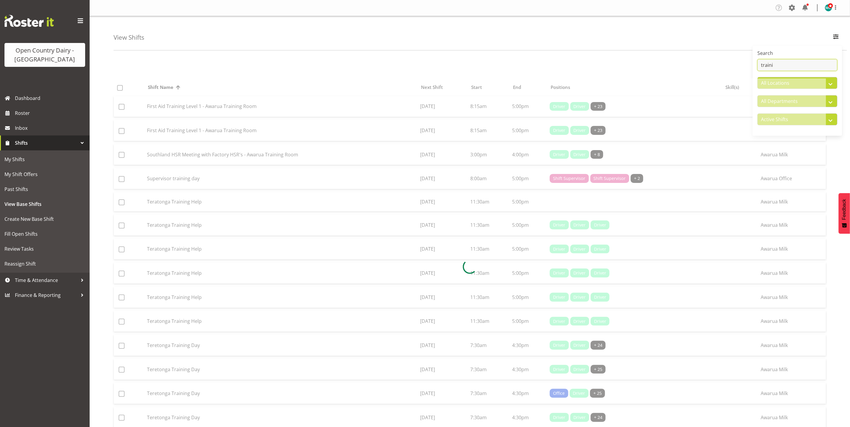
type input "train"
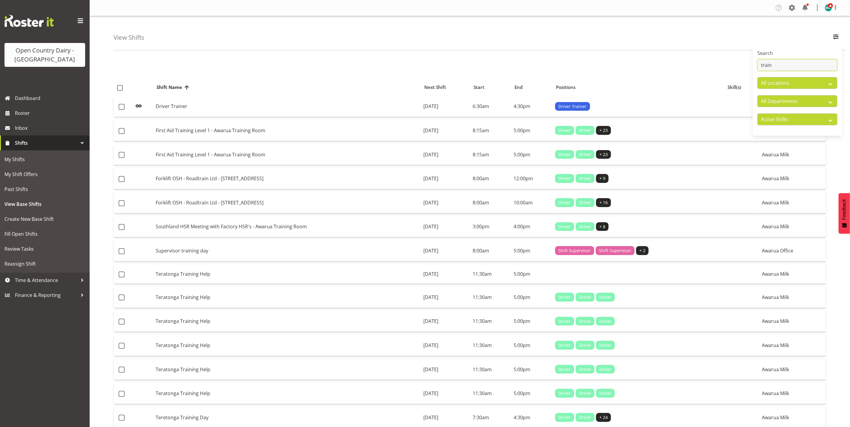
drag, startPoint x: 780, startPoint y: 65, endPoint x: 721, endPoint y: 65, distance: 59.7
click at [721, 65] on div "View Shifts Search train All Locations Awarua Milk Awarua Office Freight Horoti…" at bounding box center [470, 296] width 760 height 561
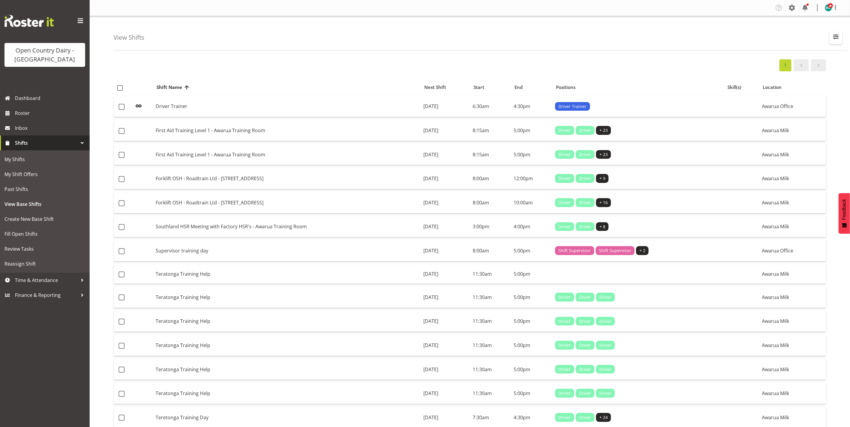
click at [836, 36] on span "button" at bounding box center [836, 37] width 8 height 8
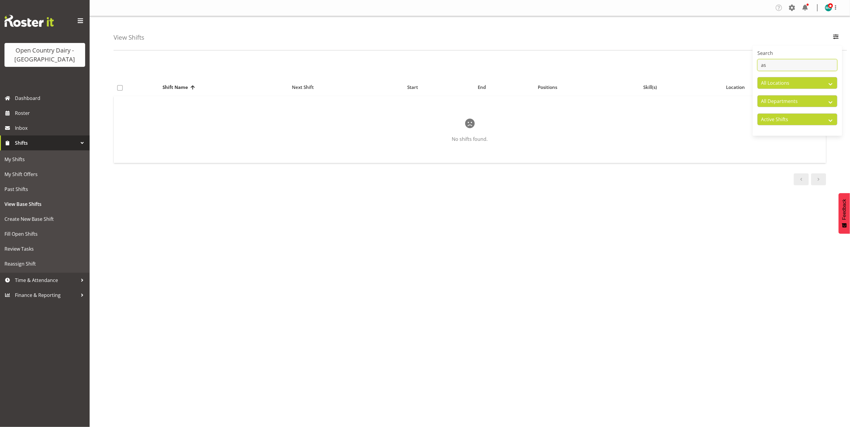
type input "a"
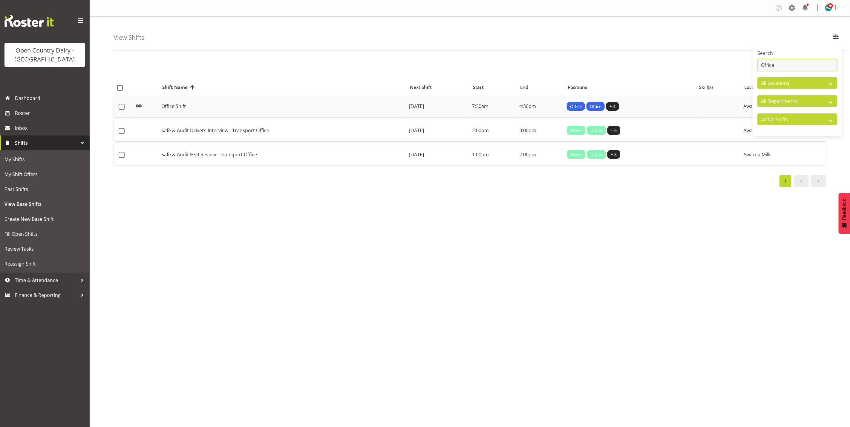
type input "Office"
click at [177, 107] on td "Office Shift" at bounding box center [283, 106] width 248 height 21
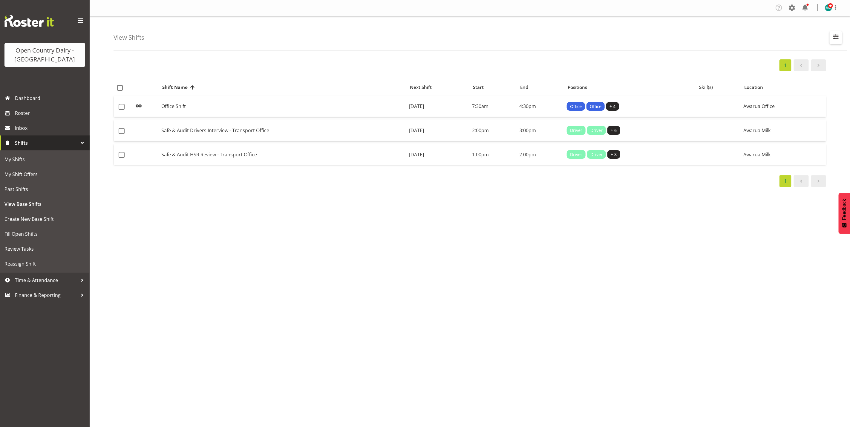
click at [838, 34] on span "button" at bounding box center [836, 37] width 8 height 8
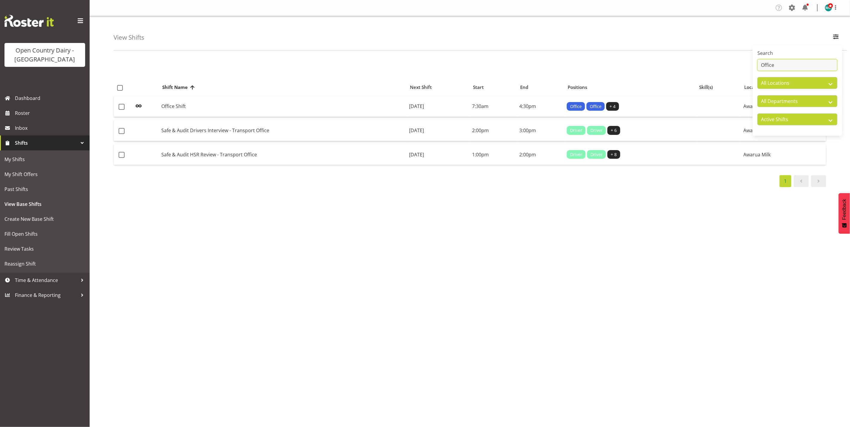
drag, startPoint x: 780, startPoint y: 63, endPoint x: 737, endPoint y: 64, distance: 43.0
click at [737, 64] on div "View Shifts Search Office All Locations Awarua Milk Awarua Office Freight Horot…" at bounding box center [470, 155] width 760 height 278
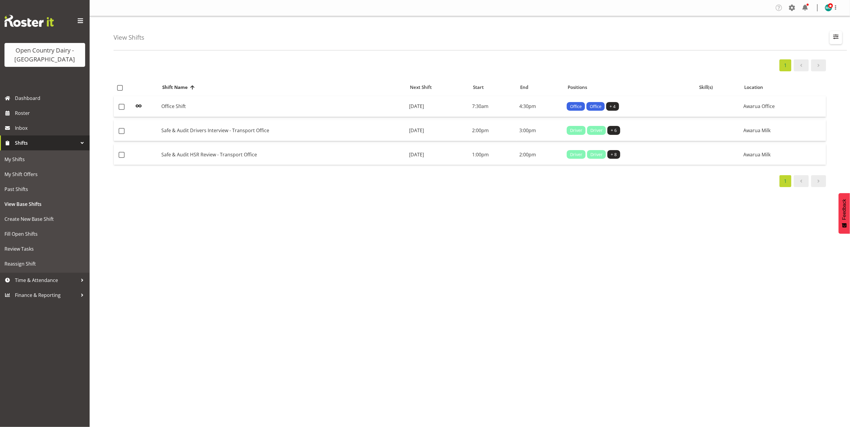
click at [838, 37] on span "button" at bounding box center [836, 37] width 8 height 8
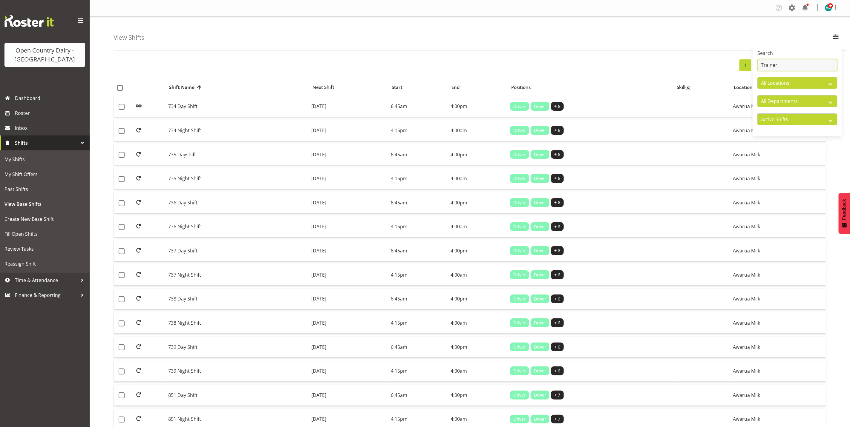
type input "Trainer"
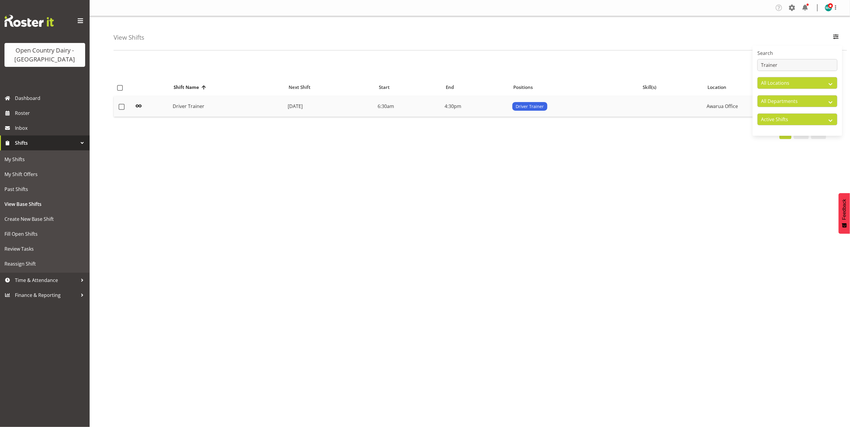
click at [202, 111] on td "Driver Trainer" at bounding box center [227, 106] width 115 height 21
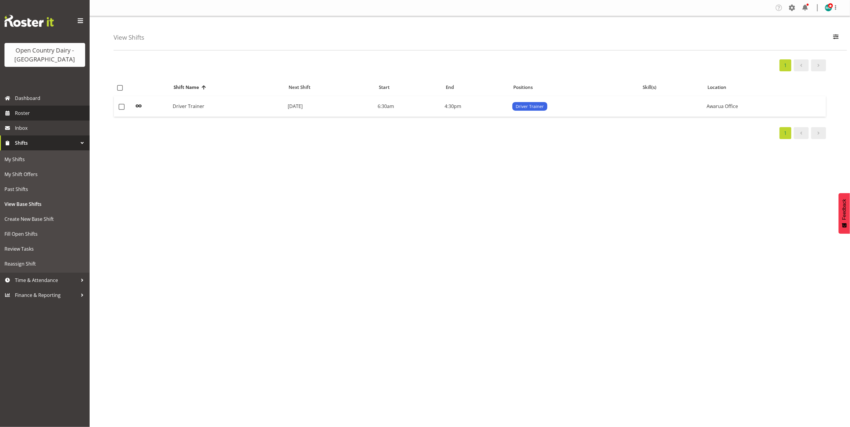
click at [22, 116] on span "Roster" at bounding box center [51, 113] width 72 height 9
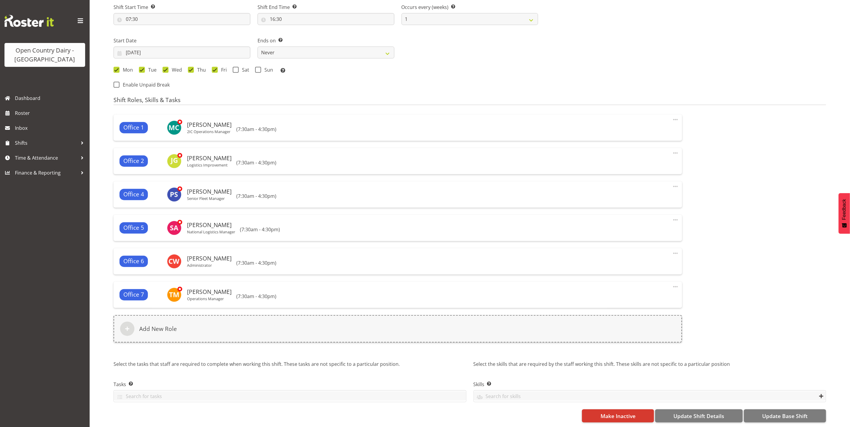
select select
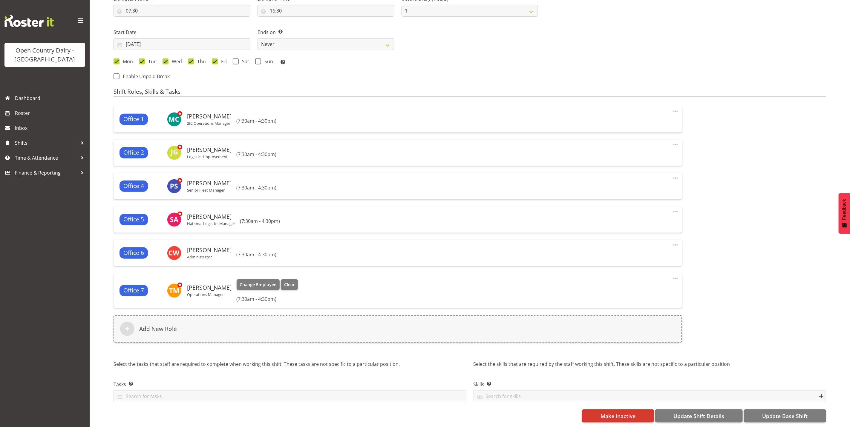
select select
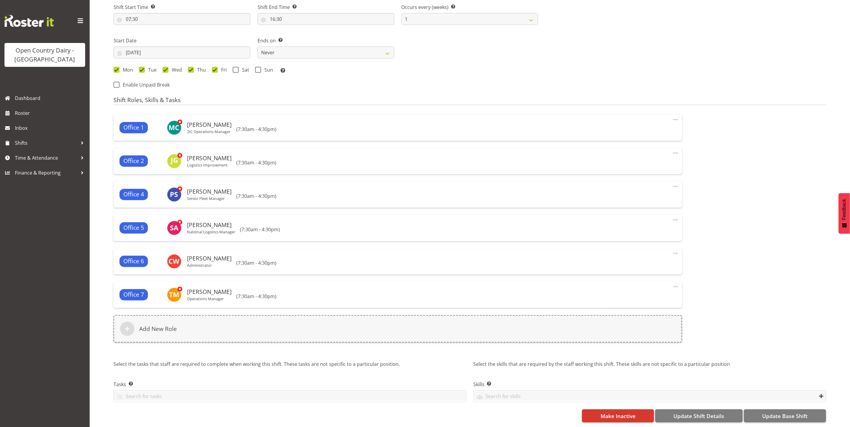
select select "990"
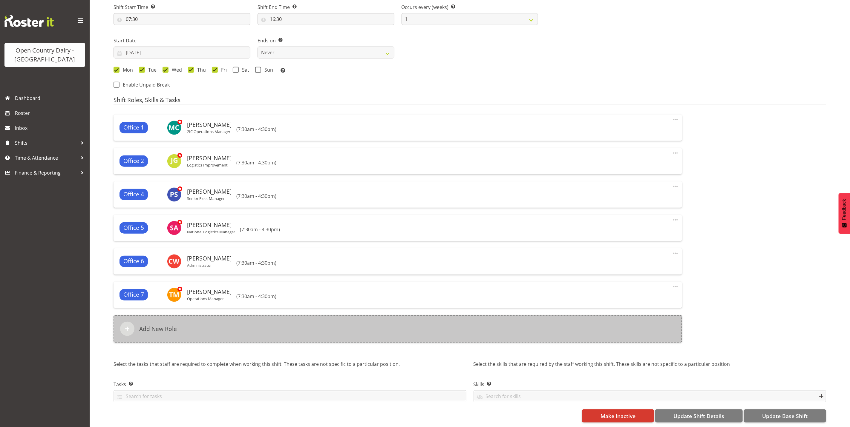
scroll to position [279, 0]
click at [197, 322] on div "Add New Role" at bounding box center [397, 328] width 568 height 27
select select
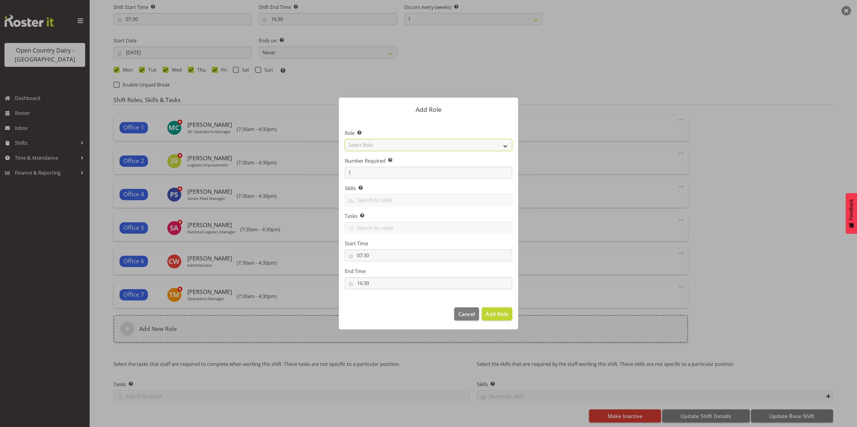
click at [391, 145] on select "Select Role Crew Leader Driver Driver Assessor Dayshift Driver Assessor Nightsh…" at bounding box center [428, 145] width 167 height 12
select select "1438"
click at [345, 139] on select "Select Role Crew Leader Driver Driver Assessor Dayshift Driver Assessor Nightsh…" at bounding box center [428, 145] width 167 height 12
select select "699"
click at [495, 314] on span "Add Role" at bounding box center [496, 314] width 23 height 7
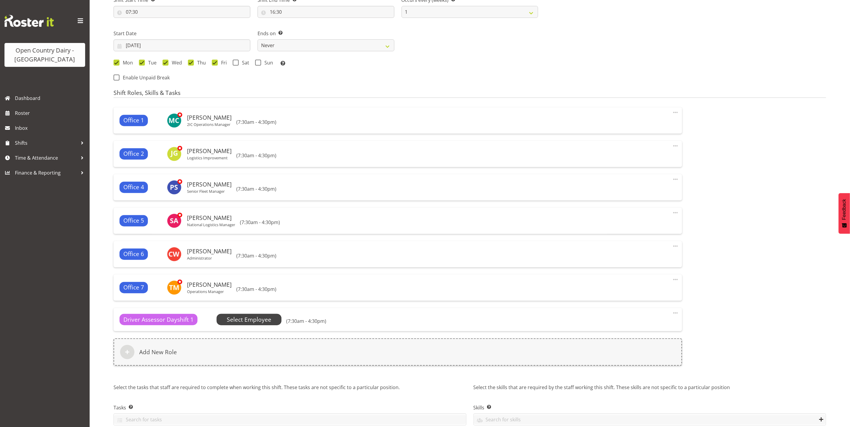
click at [258, 319] on span "Select Employee" at bounding box center [249, 320] width 44 height 9
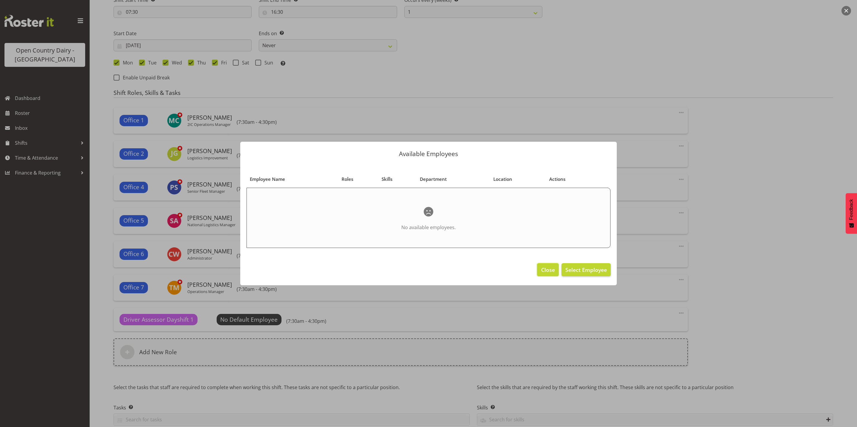
click at [551, 274] on button "Close" at bounding box center [548, 269] width 22 height 13
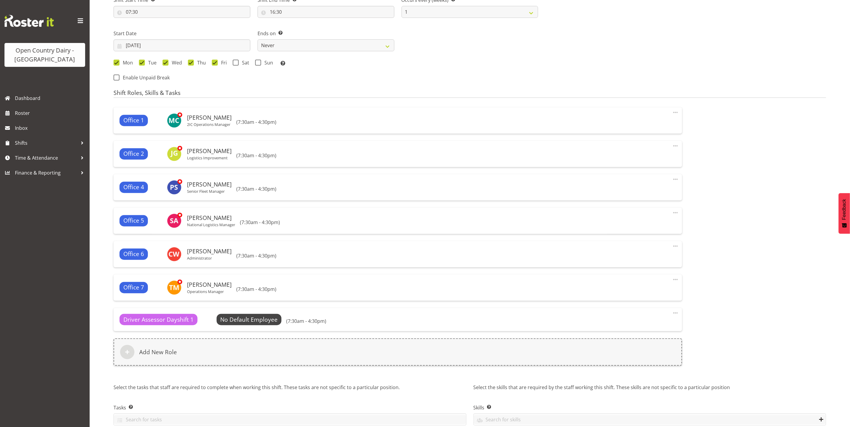
click at [675, 314] on span at bounding box center [675, 313] width 7 height 7
click at [649, 327] on link "Edit" at bounding box center [649, 326] width 57 height 11
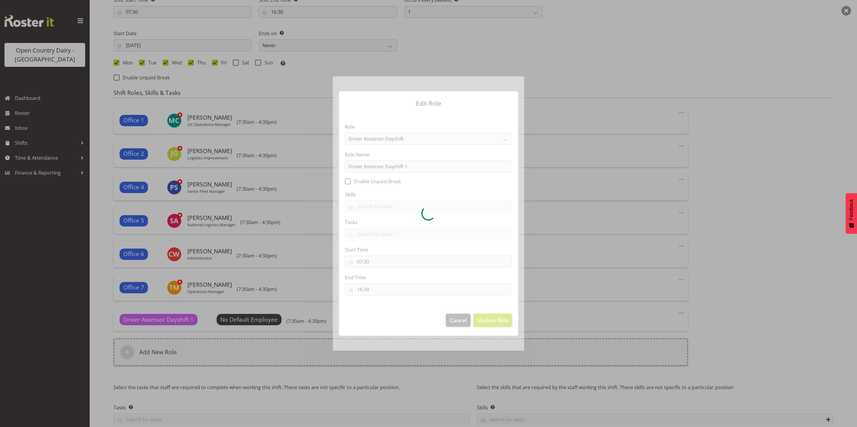
click at [390, 168] on div at bounding box center [428, 213] width 191 height 274
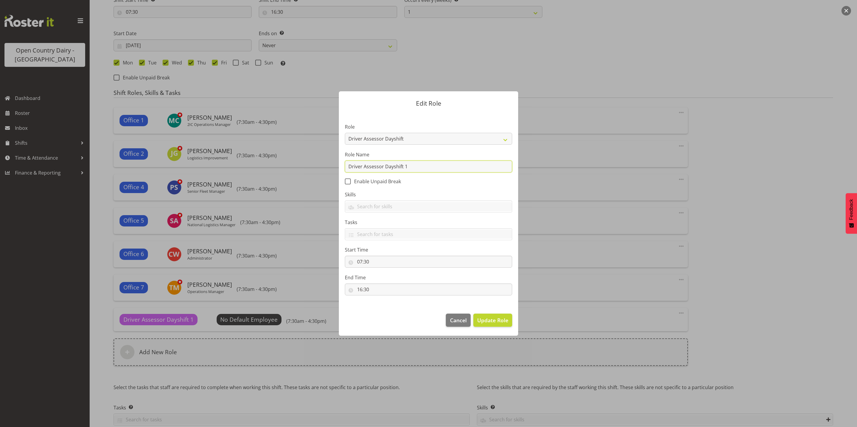
click at [390, 168] on input "Driver Assessor Dayshift 1" at bounding box center [428, 167] width 167 height 12
drag, startPoint x: 412, startPoint y: 167, endPoint x: 318, endPoint y: 169, distance: 94.1
click at [318, 169] on form "Edit Role Role Crew Leader Driver Driver Assessor Dayshift Driver Assessor Nigh…" at bounding box center [428, 213] width 287 height 274
click at [498, 142] on select "Crew Leader Driver Driver Assessor Dayshift Driver Assessor Nightshift Driver B…" at bounding box center [428, 139] width 167 height 12
select select "1154"
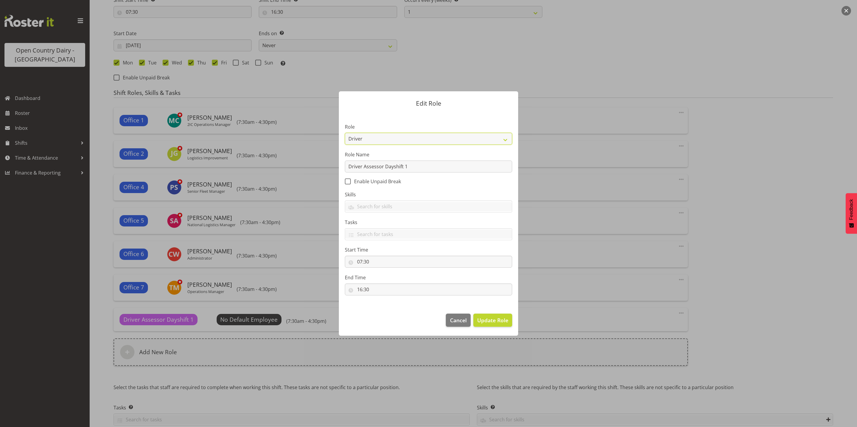
click at [345, 133] on select "Crew Leader Driver Driver Assessor Dayshift Driver Assessor Nightshift Driver B…" at bounding box center [428, 139] width 167 height 12
click at [417, 166] on input "Driver Assessor Dayshift 1" at bounding box center [428, 167] width 167 height 12
drag, startPoint x: 423, startPoint y: 165, endPoint x: 403, endPoint y: 165, distance: 20.0
click at [403, 165] on input "Driver Assessor Dayshift 1" at bounding box center [428, 167] width 167 height 12
type input "Driver Assessor Dayshift"
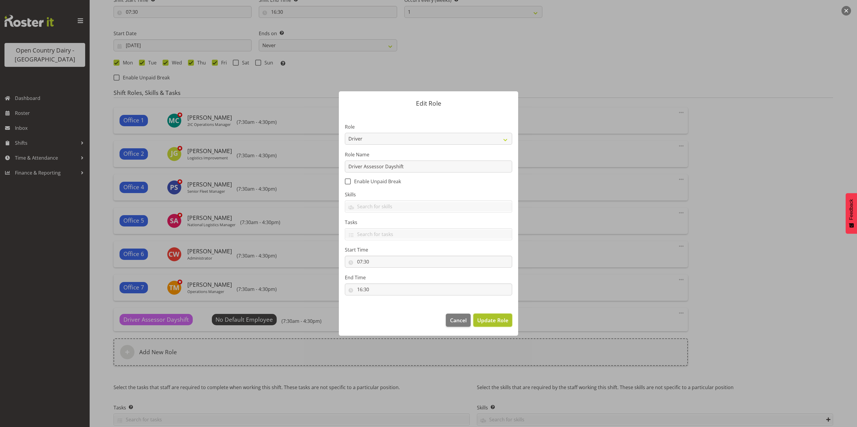
click at [494, 324] on span "Update Role" at bounding box center [492, 321] width 31 height 8
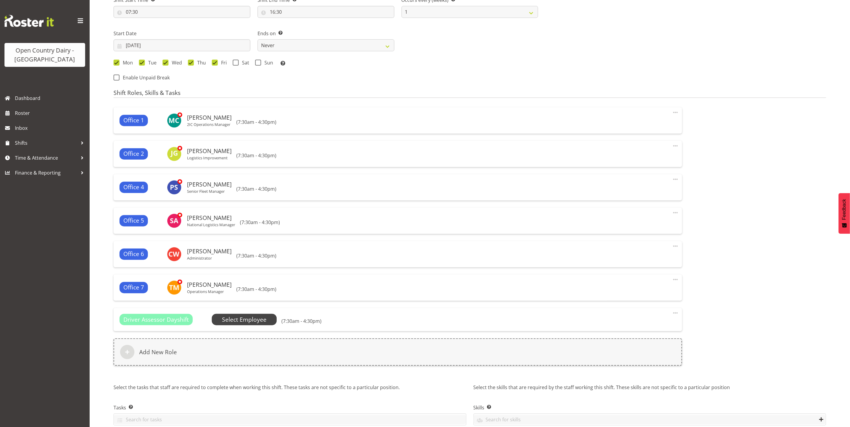
click at [259, 320] on span "Select Employee" at bounding box center [244, 320] width 44 height 9
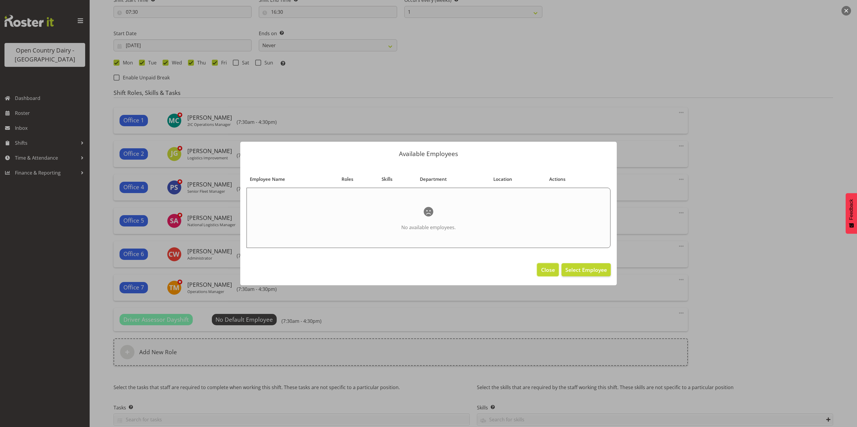
click at [547, 266] on span "Close" at bounding box center [548, 270] width 14 height 8
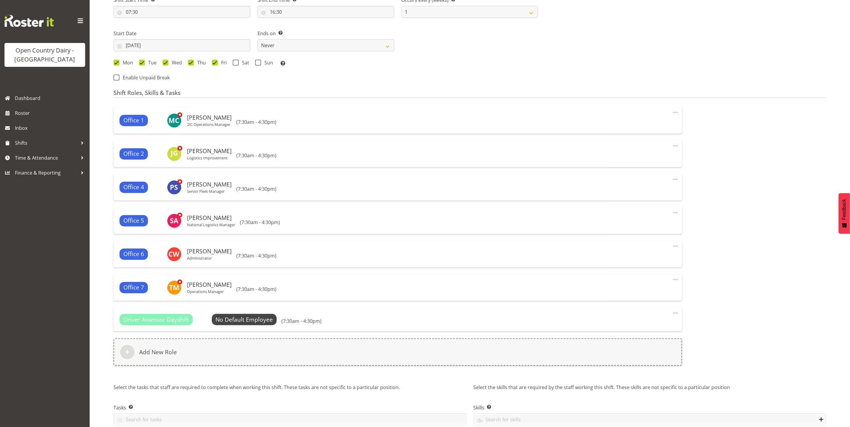
click at [672, 314] on span at bounding box center [675, 313] width 7 height 7
click at [639, 337] on link "Delete" at bounding box center [649, 337] width 57 height 11
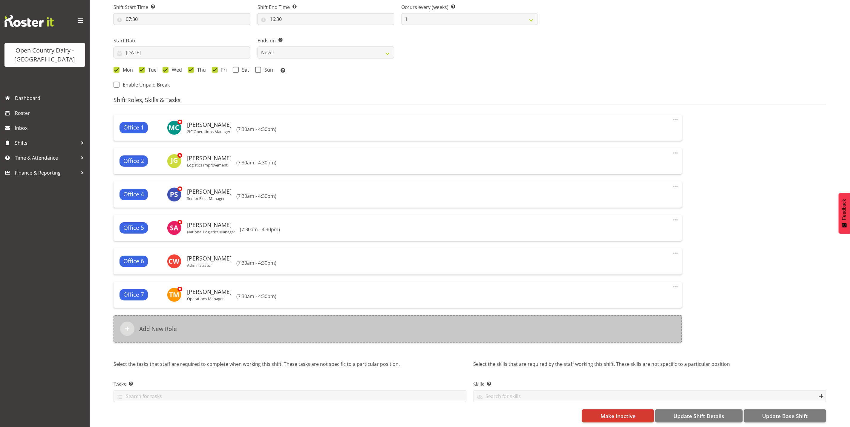
click at [171, 326] on h6 "Add New Role" at bounding box center [158, 329] width 38 height 7
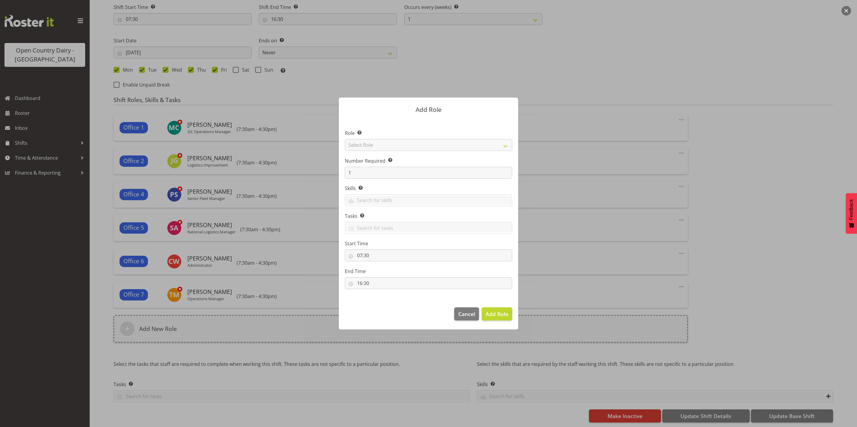
click at [393, 140] on section "Role Select the role you wish to add to the shift. Select Role Crew Leader Driv…" at bounding box center [428, 210] width 179 height 183
click at [392, 145] on select "Select Role Crew Leader Driver Driver Assessor Dayshift Driver Assessor Nightsh…" at bounding box center [428, 145] width 167 height 12
select select "1154"
click at [345, 139] on select "Select Role Crew Leader Driver Driver Assessor Dayshift Driver Assessor Nightsh…" at bounding box center [428, 145] width 167 height 12
click at [369, 171] on input "1" at bounding box center [428, 173] width 167 height 12
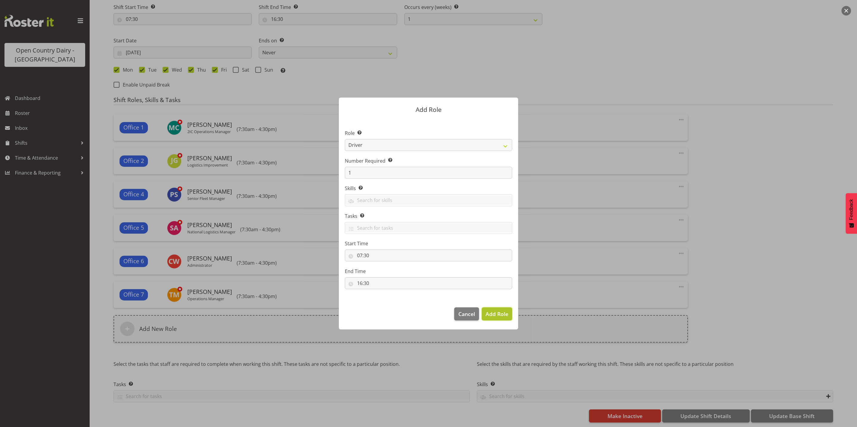
click at [494, 317] on span "Add Role" at bounding box center [496, 314] width 23 height 7
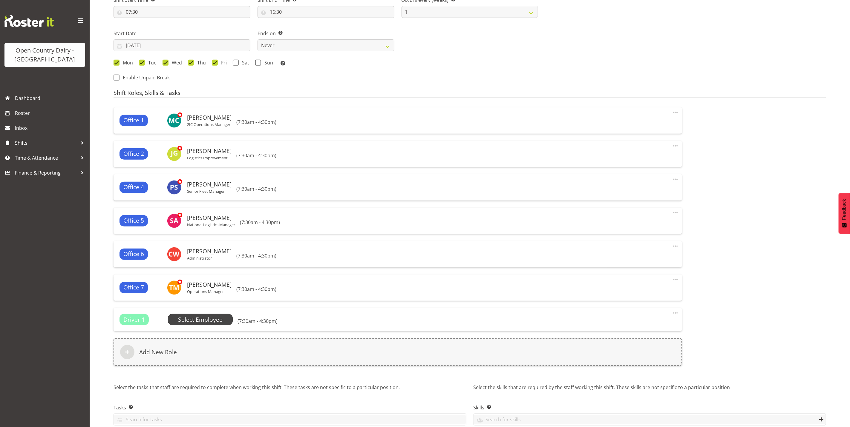
click at [216, 323] on span "Select Employee" at bounding box center [200, 320] width 44 height 9
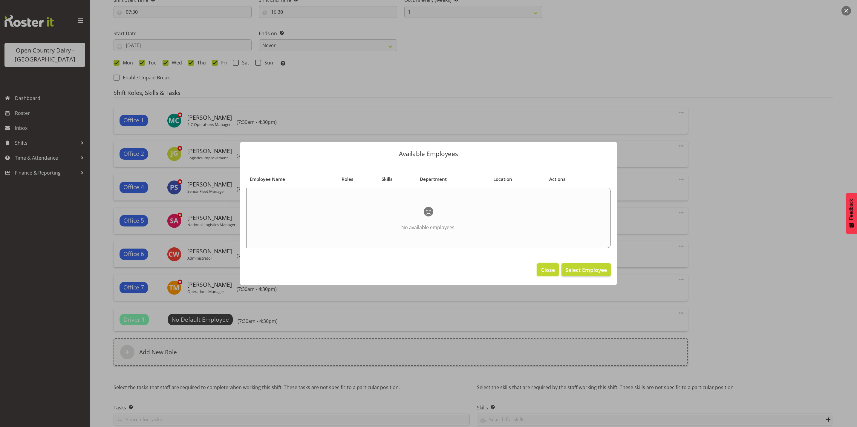
click at [550, 270] on span "Close" at bounding box center [548, 270] width 14 height 8
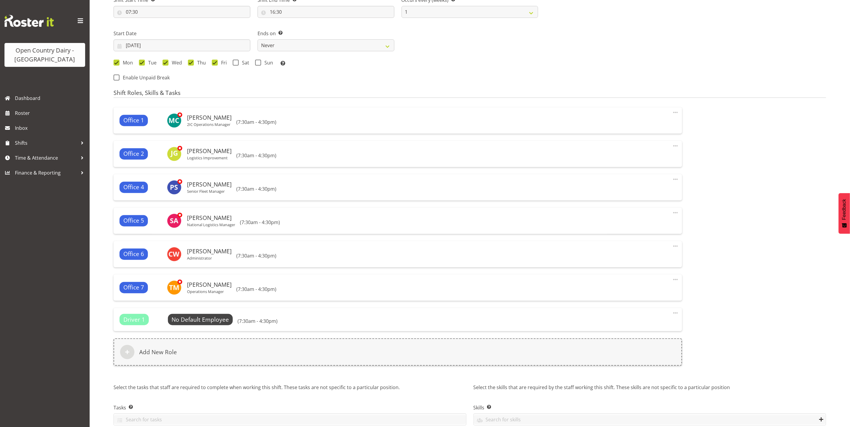
click at [674, 313] on span at bounding box center [675, 313] width 7 height 7
click at [638, 338] on link "Delete" at bounding box center [649, 337] width 57 height 11
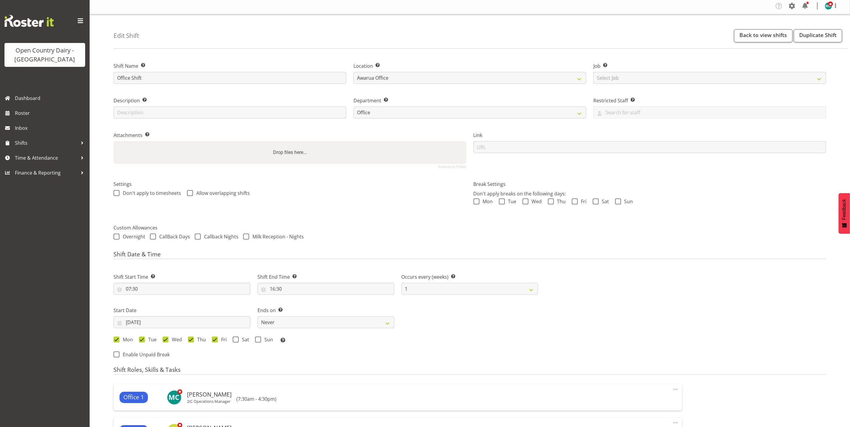
scroll to position [0, 0]
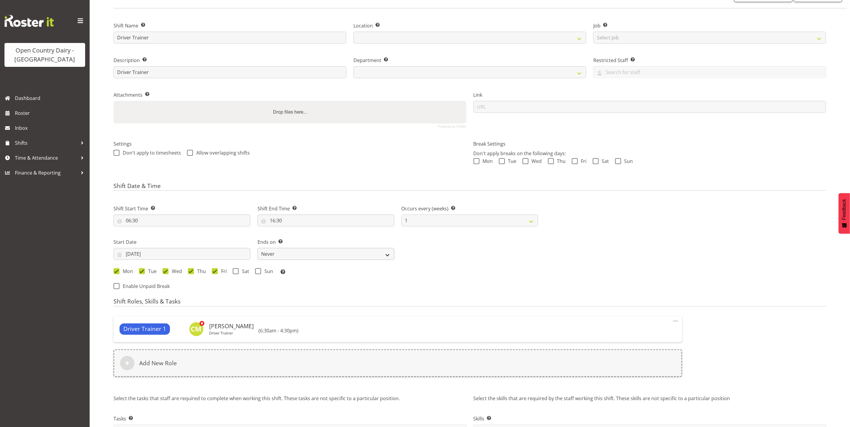
scroll to position [84, 0]
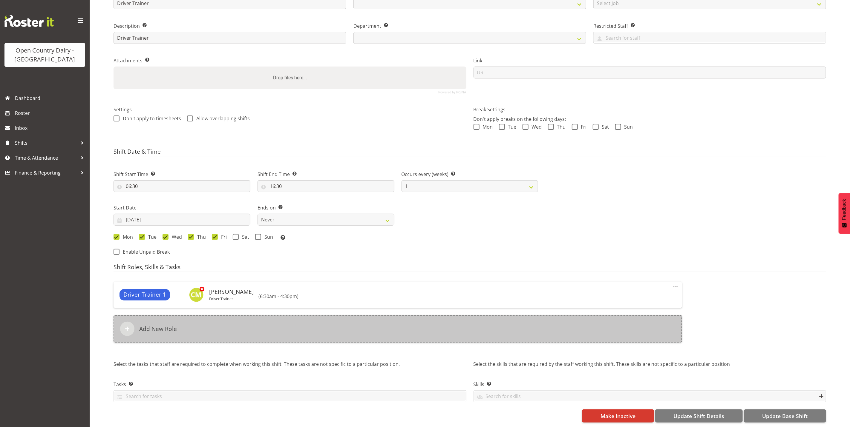
select select
click at [168, 328] on div "Add New Role" at bounding box center [397, 328] width 568 height 27
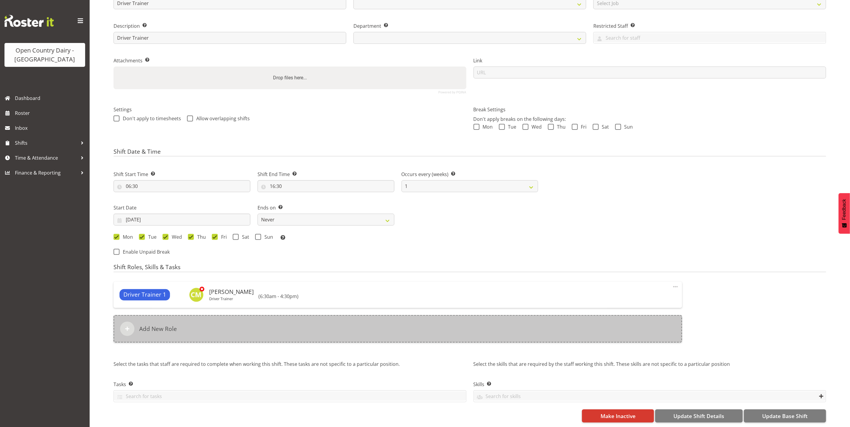
select select
select select "990"
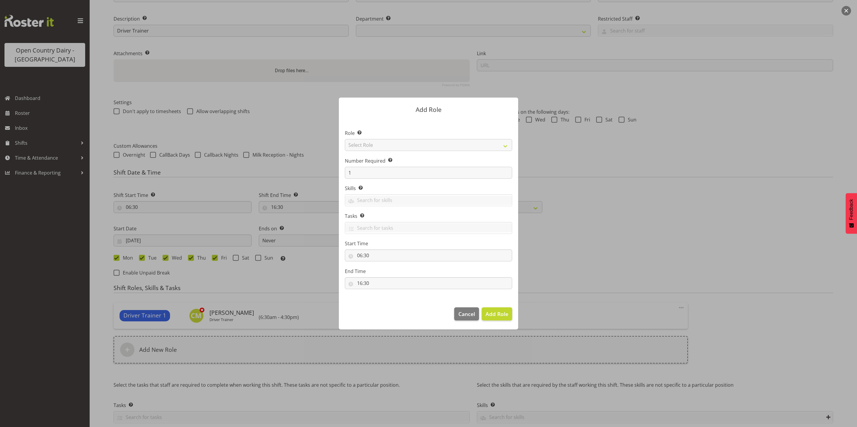
click at [369, 148] on section "Role Select the role you wish to add to the shift. Select Role Crew Leader Driv…" at bounding box center [428, 210] width 179 height 183
click at [369, 148] on select "Select Role Crew Leader Driver Driver Assessor Dayshift Driver Assessor Nightsh…" at bounding box center [428, 145] width 167 height 12
select select "1438"
click at [345, 139] on select "Select Role Crew Leader Driver Driver Assessor Dayshift Driver Assessor Nightsh…" at bounding box center [428, 145] width 167 height 12
click at [503, 318] on span "Add Role" at bounding box center [496, 314] width 23 height 8
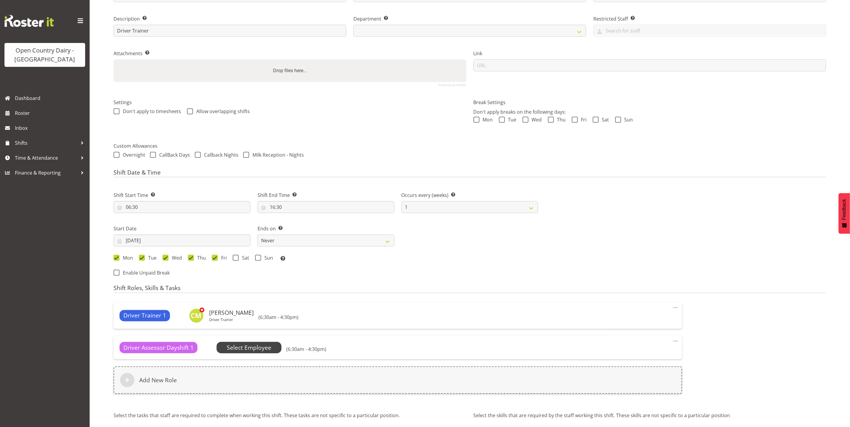
click at [244, 345] on span "Select Employee" at bounding box center [249, 348] width 44 height 9
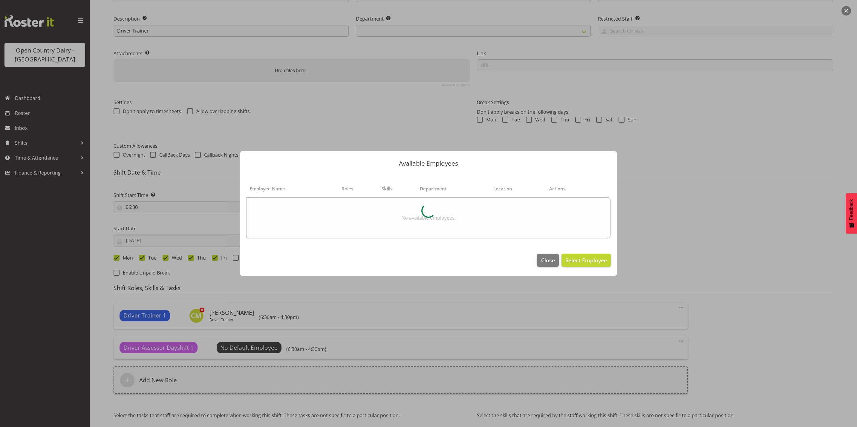
select select "699"
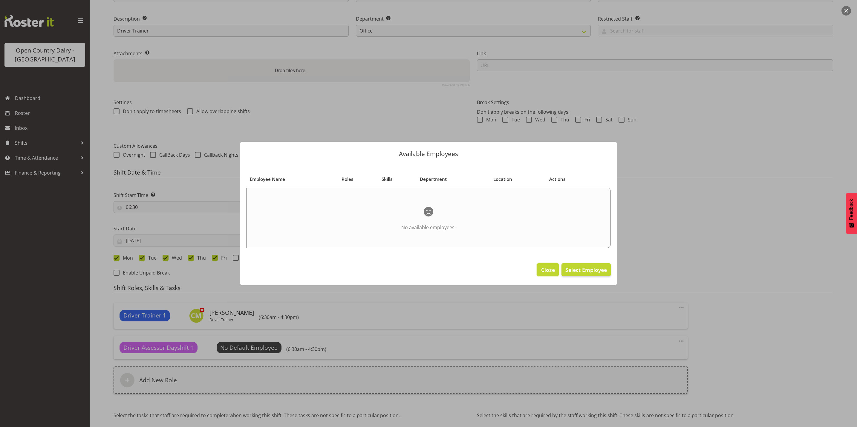
click at [546, 270] on span "Close" at bounding box center [548, 270] width 14 height 8
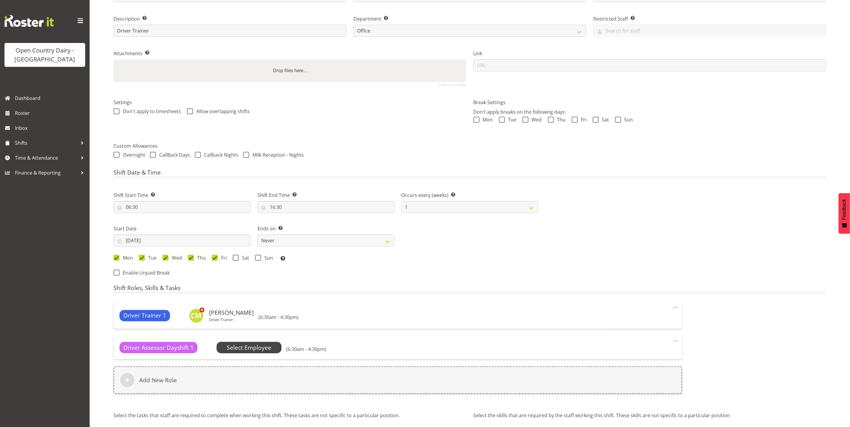
click at [248, 350] on span "Select Employee" at bounding box center [249, 348] width 44 height 9
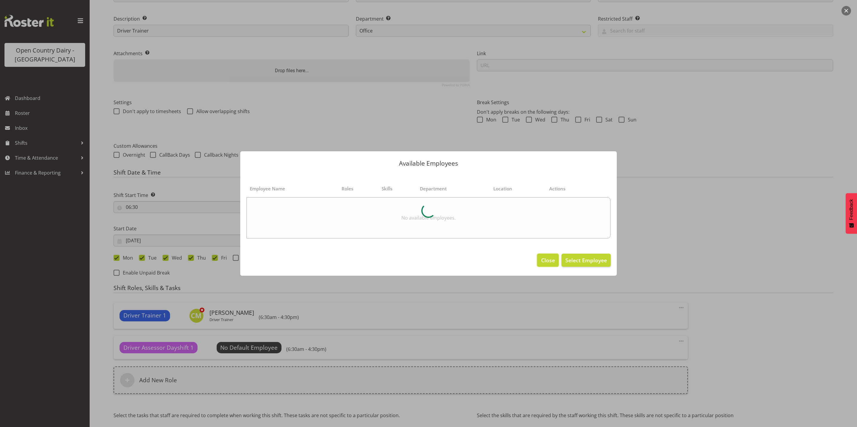
click at [539, 260] on button "Close" at bounding box center [548, 260] width 22 height 13
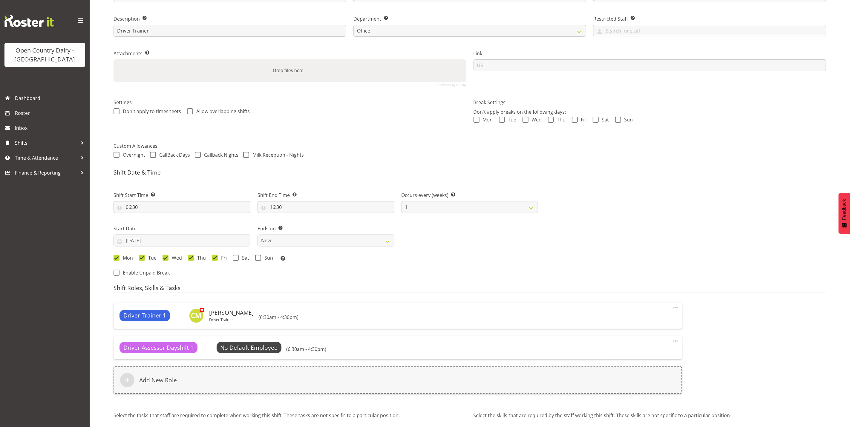
click at [677, 342] on span at bounding box center [675, 341] width 7 height 7
click at [644, 365] on link "Delete" at bounding box center [649, 365] width 57 height 11
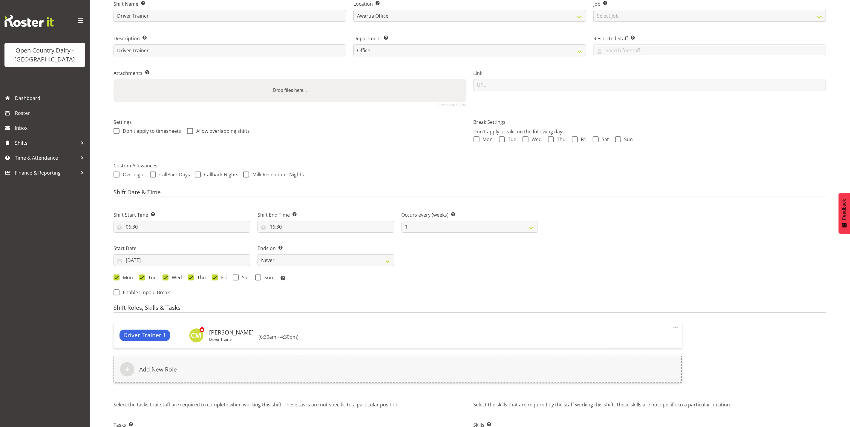
scroll to position [0, 0]
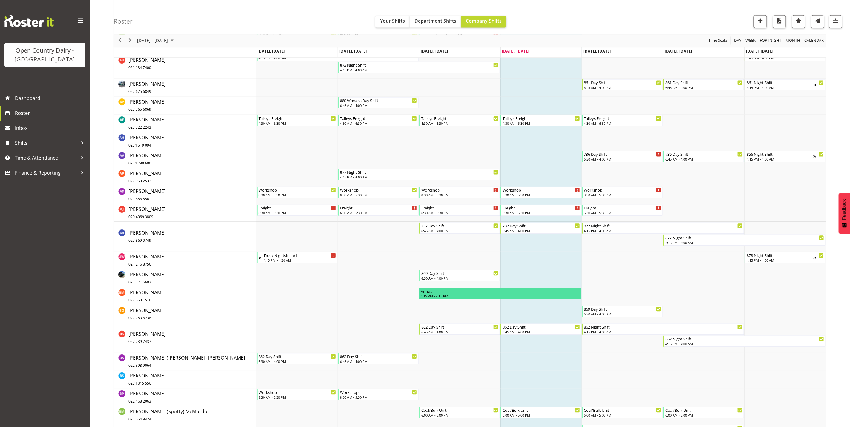
scroll to position [762, 0]
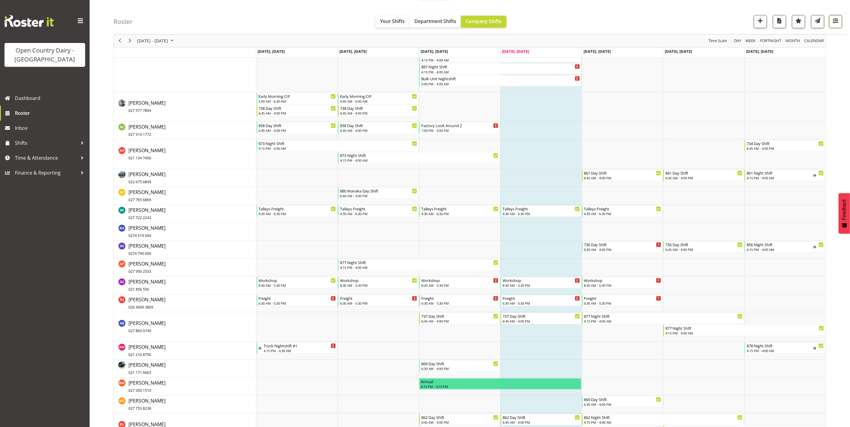
click at [835, 19] on span "button" at bounding box center [835, 21] width 8 height 8
click at [791, 132] on select "Staff Role Shift - Horizontal Shift - Vertical Staff - Location" at bounding box center [797, 131] width 79 height 12
select select "shiftH"
click at [758, 137] on select "Staff Role Shift - Horizontal Shift - Vertical Staff - Location" at bounding box center [797, 131] width 79 height 12
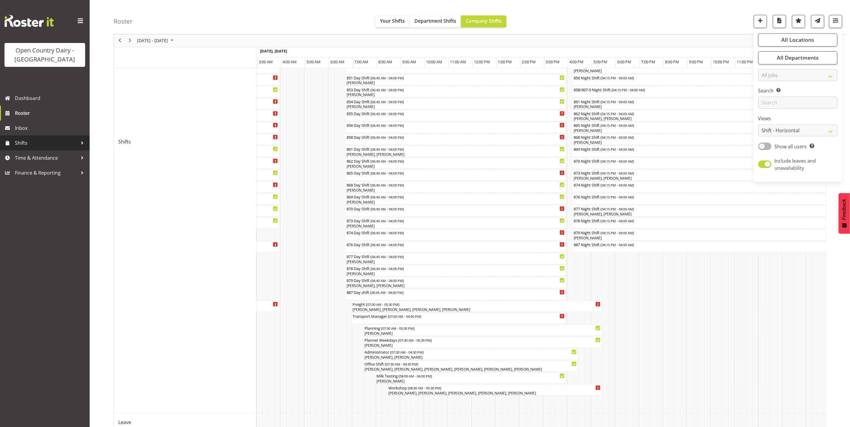
click at [22, 143] on span "Shifts" at bounding box center [46, 143] width 63 height 9
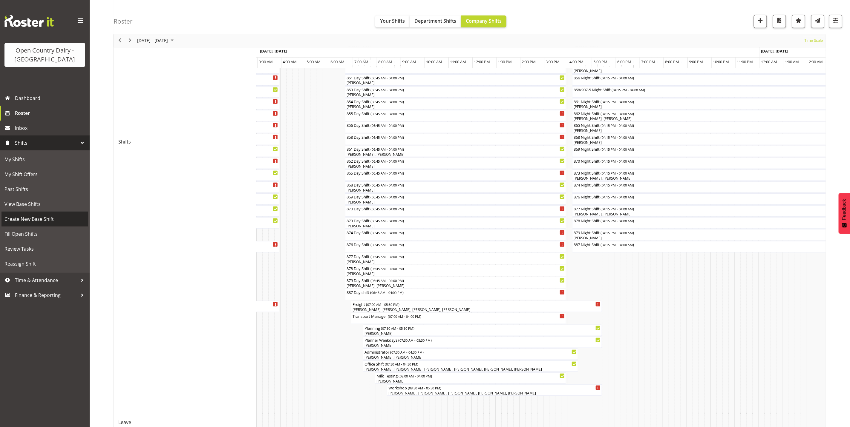
click at [39, 220] on span "Create New Base Shift" at bounding box center [44, 219] width 81 height 9
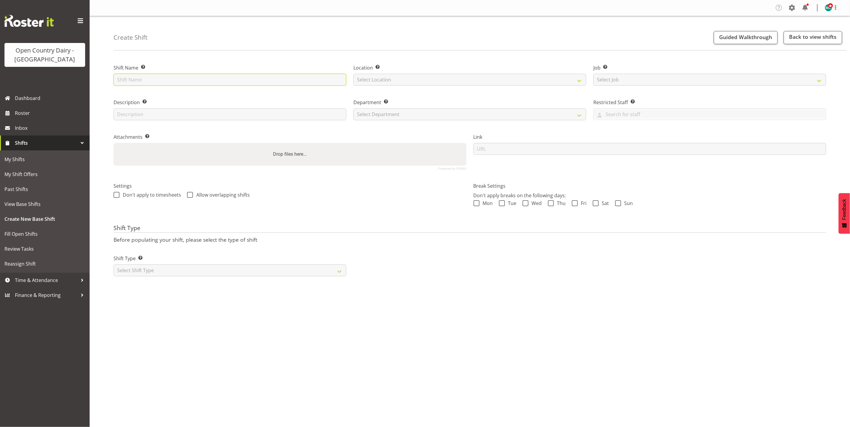
click at [183, 83] on input "text" at bounding box center [229, 80] width 233 height 12
type input "Assessor"
click at [454, 76] on select "Select Location Awarua Milk Awarua Office Freight Waharoa Office" at bounding box center [469, 80] width 233 height 12
select select "988"
click at [353, 74] on select "Select Location Awarua Milk Awarua Office Freight Waharoa Office" at bounding box center [469, 80] width 233 height 12
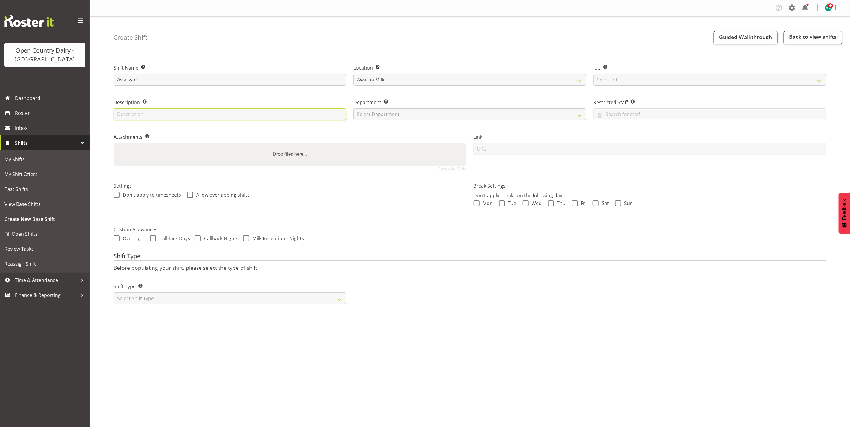
click at [194, 112] on input "text" at bounding box center [229, 114] width 233 height 12
type input "Day Shift"
click at [409, 113] on select "Select Department 731 734 735 736 737 738 739 850 851 852 853 854 855 856 857 8…" at bounding box center [469, 114] width 233 height 12
select select "806"
click at [353, 108] on select "Select Department 731 734 735 736 737 738 739 850 851 852 853 854 855 856 857 8…" at bounding box center [469, 114] width 233 height 12
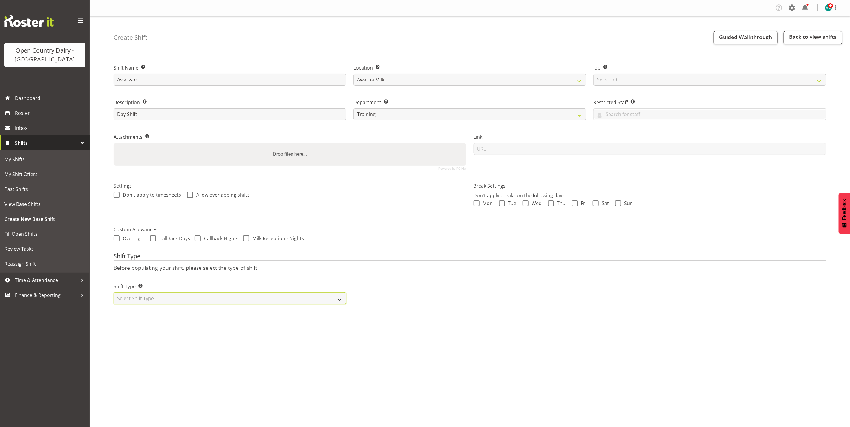
click at [197, 300] on select "Select Shift Type One Off Shift Recurring Shift Rotating Shift" at bounding box center [229, 299] width 233 height 12
select select "recurring"
click at [113, 293] on select "Select Shift Type One Off Shift Recurring Shift Rotating Shift" at bounding box center [229, 299] width 233 height 12
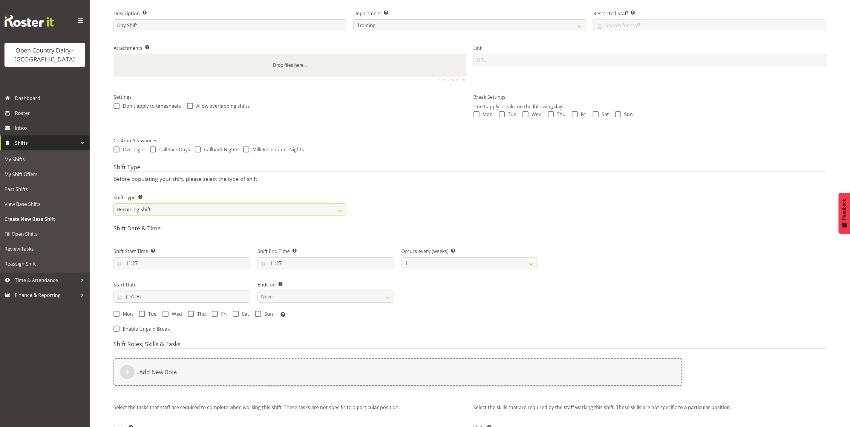
scroll to position [90, 0]
click at [128, 297] on input "[DATE]" at bounding box center [181, 296] width 137 height 12
click at [145, 390] on span "25" at bounding box center [144, 390] width 5 height 6
type input "[DATE]"
click at [136, 263] on input "11:27" at bounding box center [181, 263] width 137 height 12
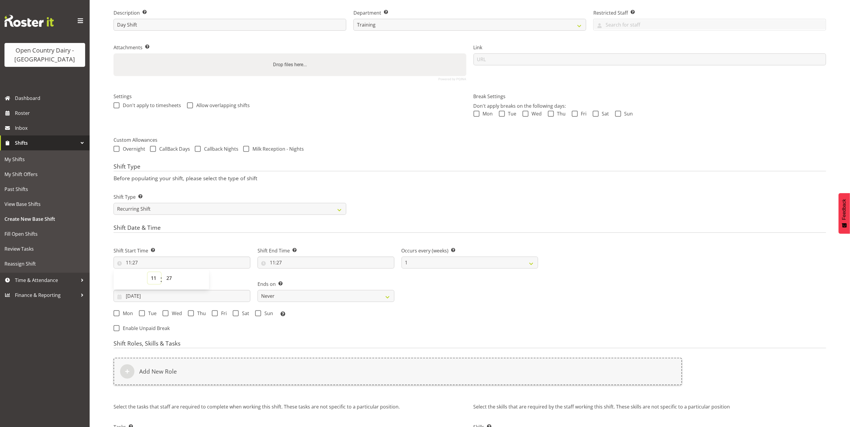
click at [149, 280] on select "00 01 02 03 04 05 06 07 08 09 10 11 12 13 14 15 16 17 18 19 20 21 22 23" at bounding box center [154, 278] width 13 height 12
select select "6"
click at [148, 273] on select "00 01 02 03 04 05 06 07 08 09 10 11 12 13 14 15 16 17 18 19 20 21 22 23" at bounding box center [154, 278] width 13 height 12
type input "06:27"
click at [169, 281] on select "00 01 02 03 04 05 06 07 08 09 10 11 12 13 14 15 16 17 18 19 20 21 22 23 24 25 2…" at bounding box center [169, 278] width 13 height 12
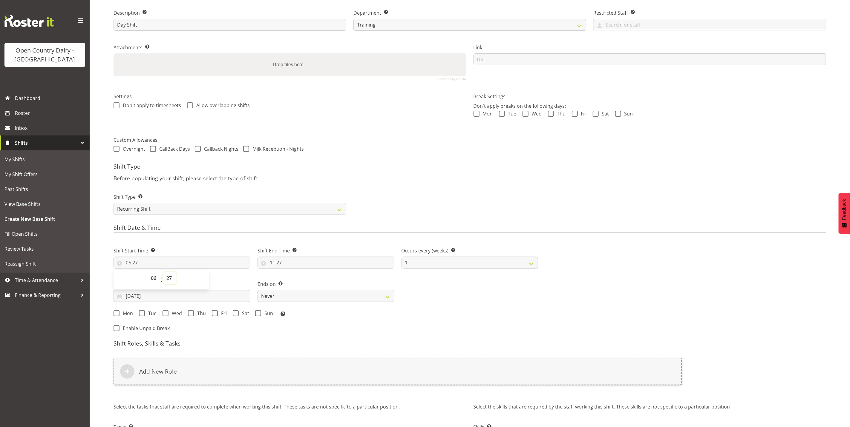
select select "45"
click at [163, 273] on select "00 01 02 03 04 05 06 07 08 09 10 11 12 13 14 15 16 17 18 19 20 21 22 23 24 25 2…" at bounding box center [169, 278] width 13 height 12
type input "06:45"
click at [280, 266] on input "11:27" at bounding box center [325, 263] width 137 height 12
click at [296, 279] on select "00 01 02 03 04 05 06 07 08 09 10 11 12 13 14 15 16 17 18 19 20 21 22 23" at bounding box center [297, 278] width 13 height 12
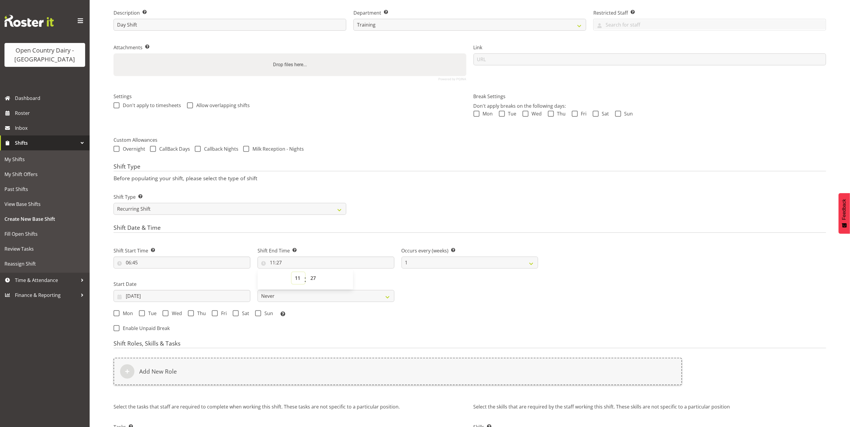
select select "16"
click at [291, 273] on select "00 01 02 03 04 05 06 07 08 09 10 11 12 13 14 15 16 17 18 19 20 21 22 23" at bounding box center [297, 278] width 13 height 12
type input "16:27"
drag, startPoint x: 312, startPoint y: 279, endPoint x: 312, endPoint y: 273, distance: 6.0
click at [312, 279] on select "00 01 02 03 04 05 06 07 08 09 10 11 12 13 14 15 16 17 18 19 20 21 22 23 24 25 2…" at bounding box center [313, 278] width 13 height 12
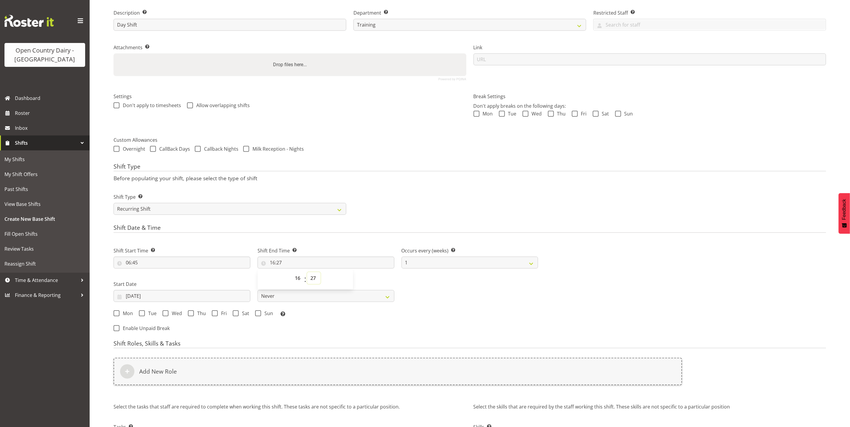
select select "0"
click at [307, 273] on select "00 01 02 03 04 05 06 07 08 09 10 11 12 13 14 15 16 17 18 19 20 21 22 23 24 25 2…" at bounding box center [313, 278] width 13 height 12
type input "16:00"
click at [441, 284] on div "Shift Start Time Set the time of the day you wish this shift to start 06:45 00 …" at bounding box center [326, 280] width 432 height 83
click at [113, 314] on span at bounding box center [116, 314] width 6 height 6
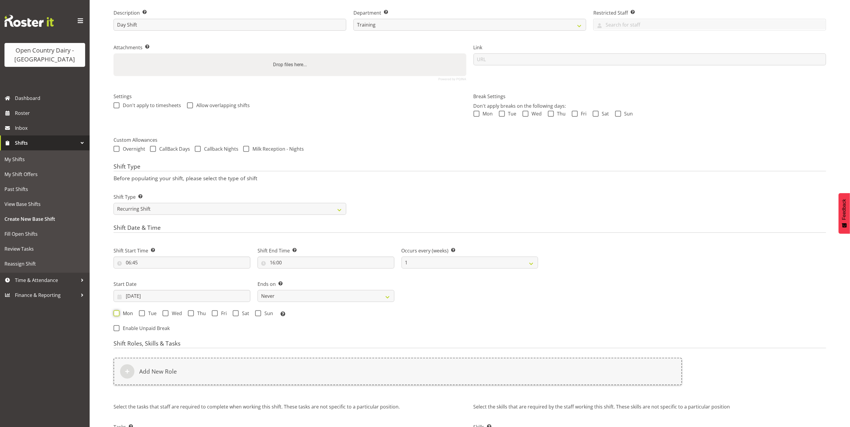
click at [113, 314] on input "Mon" at bounding box center [115, 313] width 4 height 4
checkbox input "true"
click at [141, 314] on span at bounding box center [142, 314] width 6 height 6
click at [141, 314] on input "Tue" at bounding box center [141, 313] width 4 height 4
checkbox input "true"
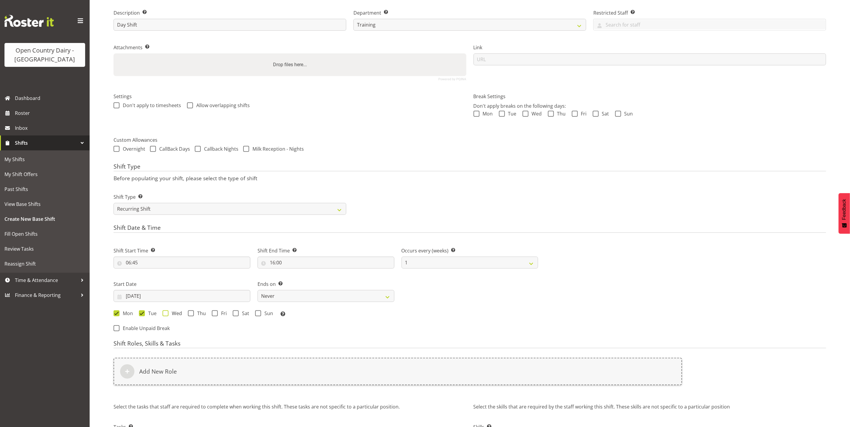
click at [166, 315] on span at bounding box center [165, 314] width 6 height 6
click at [166, 315] on input "Wed" at bounding box center [164, 313] width 4 height 4
checkbox input "true"
click at [192, 313] on span at bounding box center [191, 314] width 6 height 6
click at [192, 313] on input "Thu" at bounding box center [190, 313] width 4 height 4
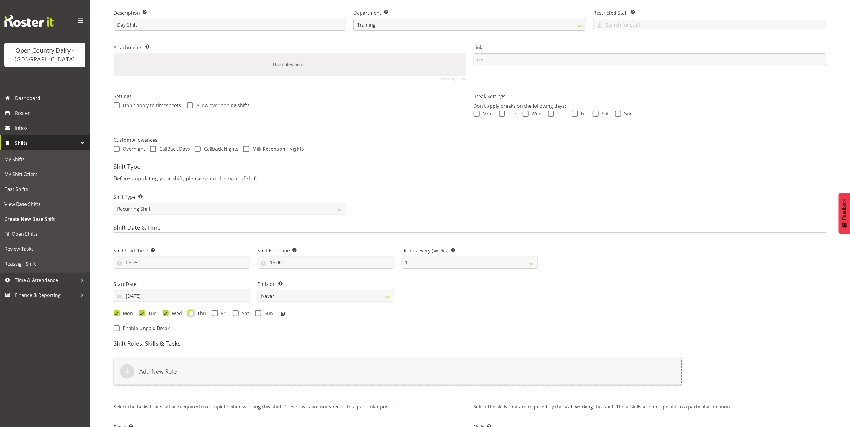
checkbox input "true"
click at [213, 314] on span at bounding box center [215, 314] width 6 height 6
click at [213, 314] on input "Fri" at bounding box center [214, 313] width 4 height 4
checkbox input "true"
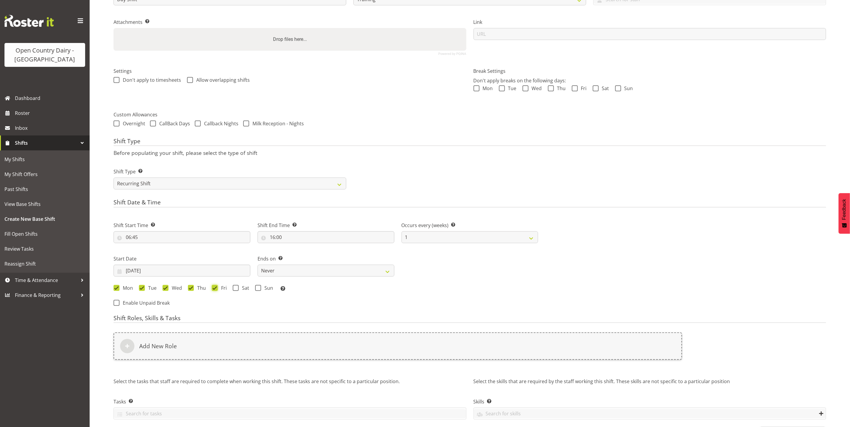
scroll to position [140, 0]
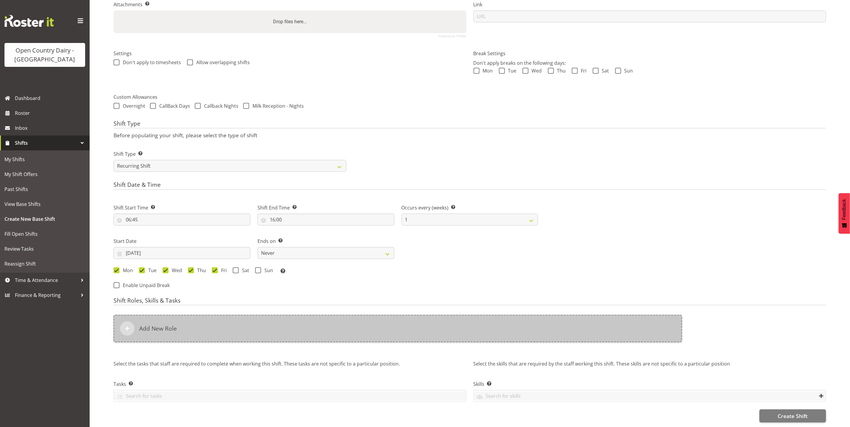
click at [211, 332] on div "Add New Role" at bounding box center [397, 328] width 568 height 27
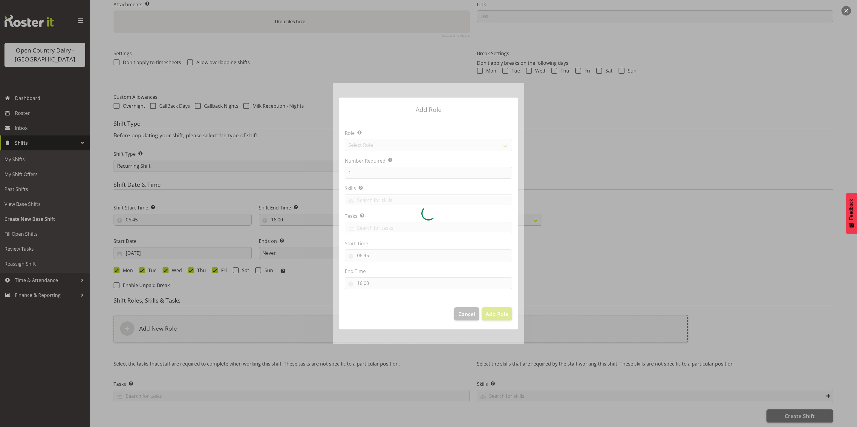
click at [406, 149] on div at bounding box center [428, 214] width 191 height 262
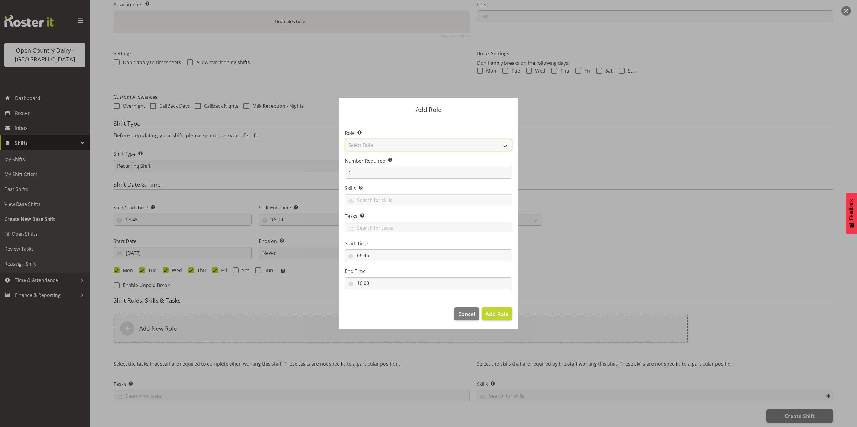
click at [408, 147] on select "Select Role Crew Leader Driver Driver Assessor Dayshift Driver Assessor Nightsh…" at bounding box center [428, 145] width 167 height 12
select select "1438"
click at [345, 139] on select "Select Role Crew Leader Driver Driver Assessor Dayshift Driver Assessor Nightsh…" at bounding box center [428, 145] width 167 height 12
click at [496, 314] on span "Add Role" at bounding box center [496, 314] width 23 height 7
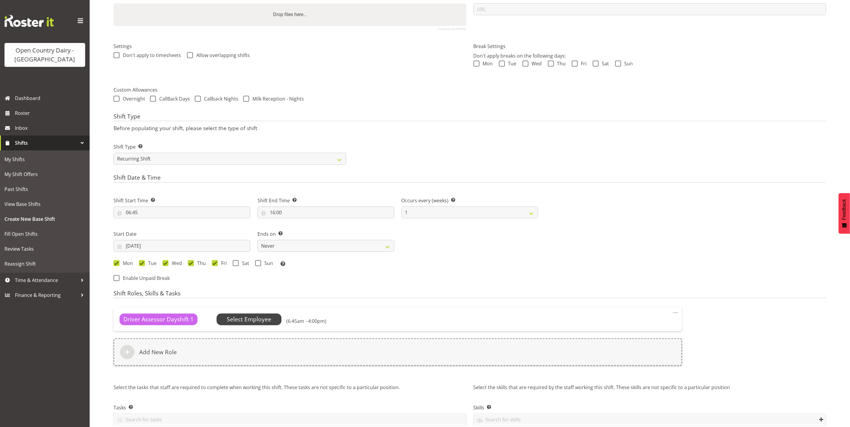
click at [257, 323] on span "Select Employee" at bounding box center [249, 319] width 44 height 9
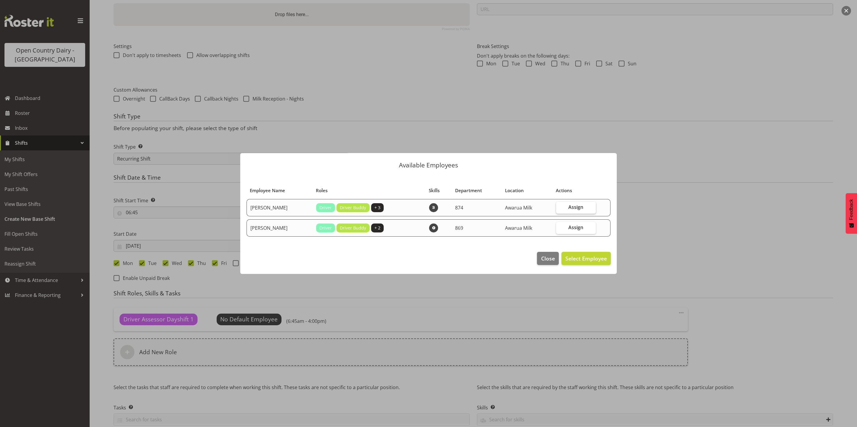
click at [573, 207] on span "Assign" at bounding box center [575, 207] width 15 height 6
click at [560, 207] on input "Assign" at bounding box center [558, 207] width 4 height 4
checkbox input "true"
click at [558, 259] on span "Set [PERSON_NAME] as default for this position" at bounding box center [546, 258] width 121 height 7
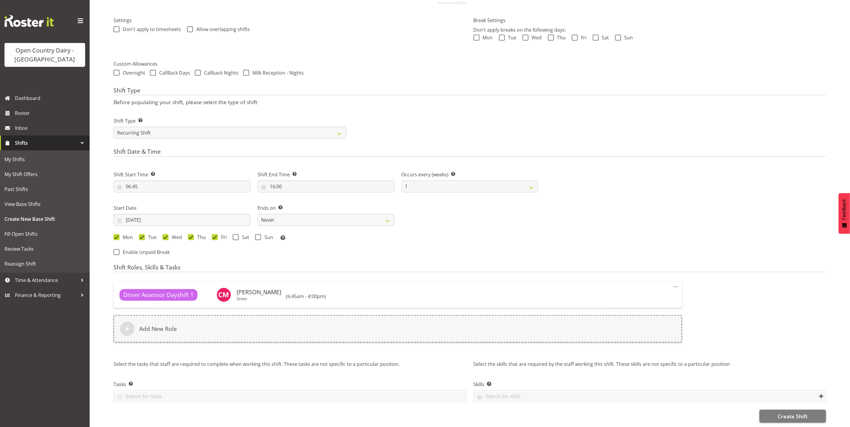
scroll to position [173, 0]
click at [800, 412] on span "Create Shift" at bounding box center [792, 416] width 30 height 8
click at [806, 412] on span "Create Shift" at bounding box center [792, 416] width 30 height 8
